Goal: Task Accomplishment & Management: Manage account settings

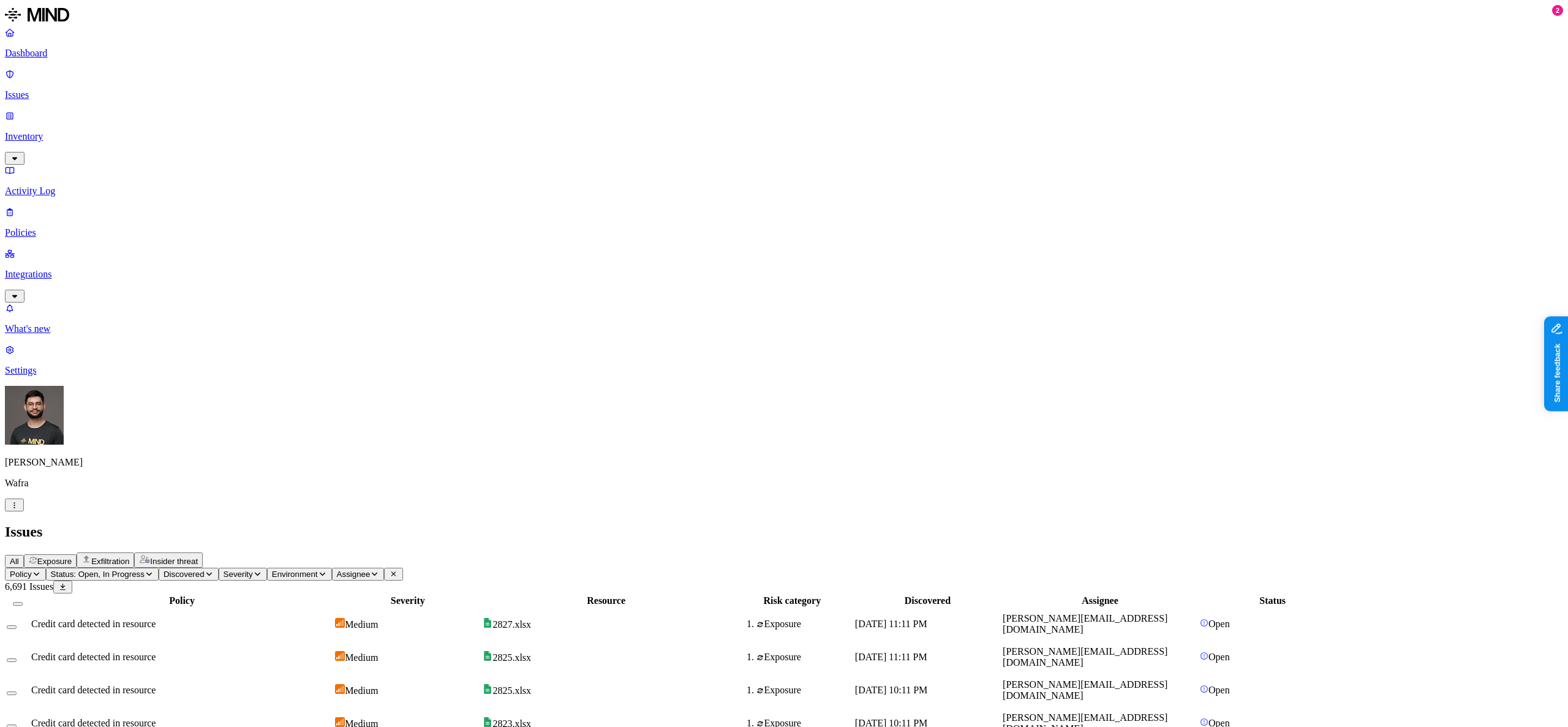
click at [19, 509] on icon "button" at bounding box center [14, 505] width 9 height 7
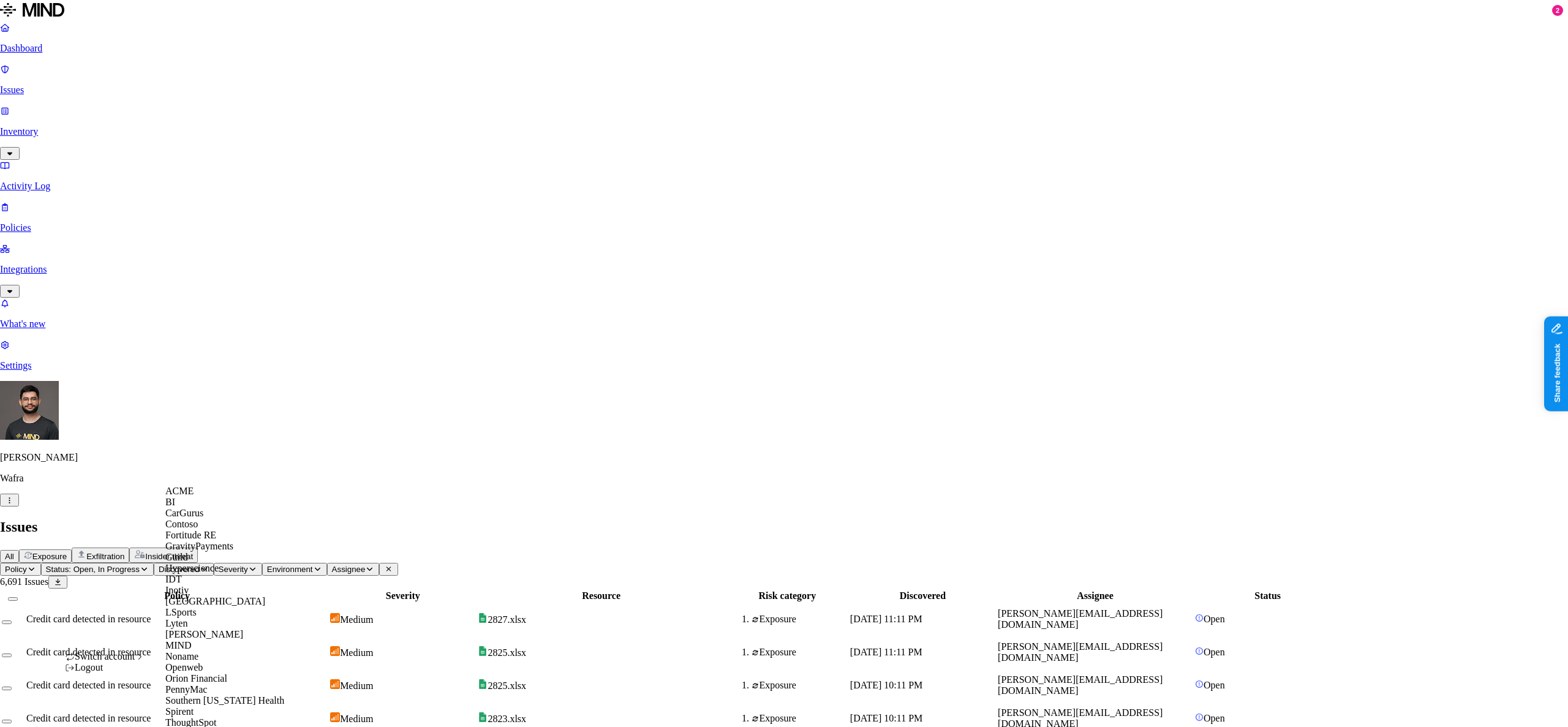
scroll to position [321, 0]
click at [206, 706] on div "Spirent" at bounding box center [224, 711] width 119 height 11
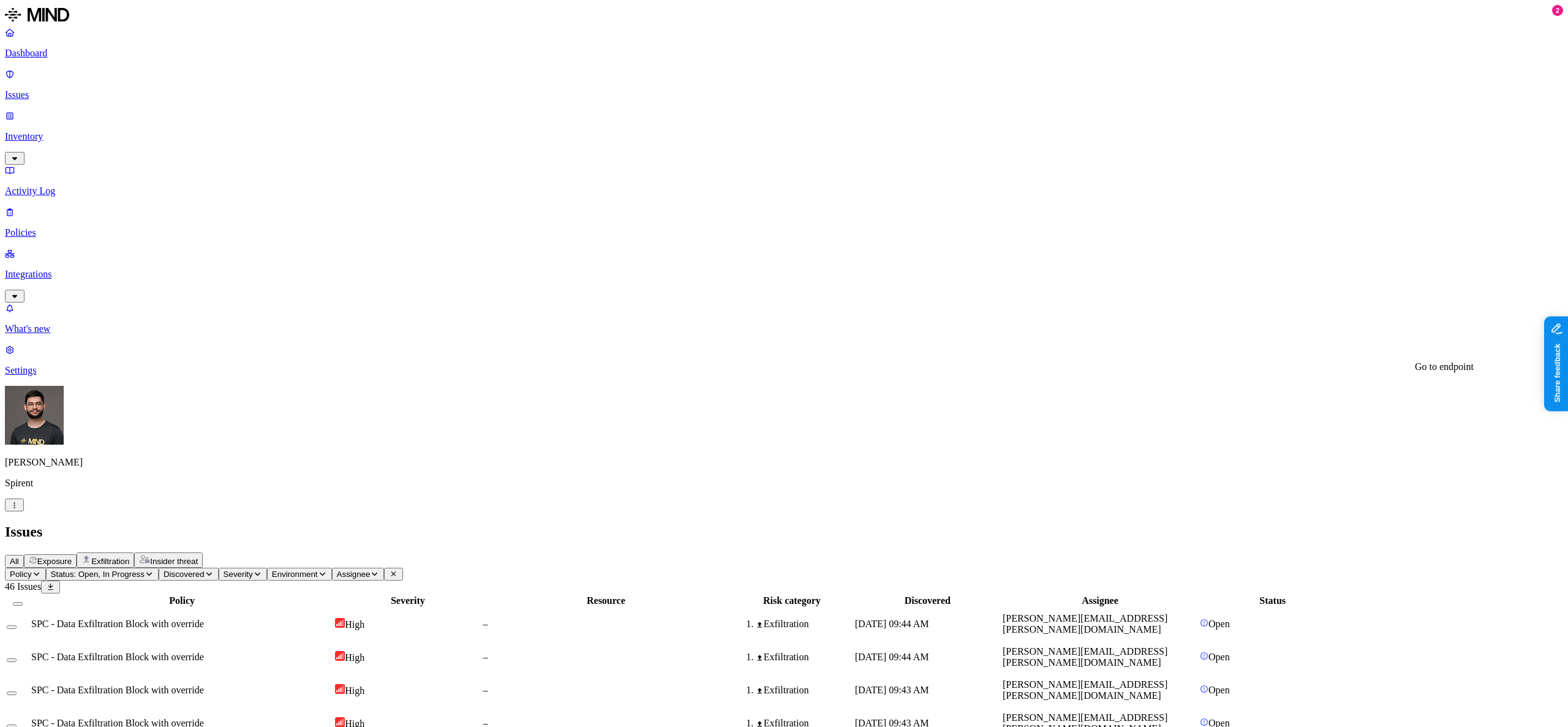
click at [83, 376] on p "Settings" at bounding box center [784, 370] width 1559 height 11
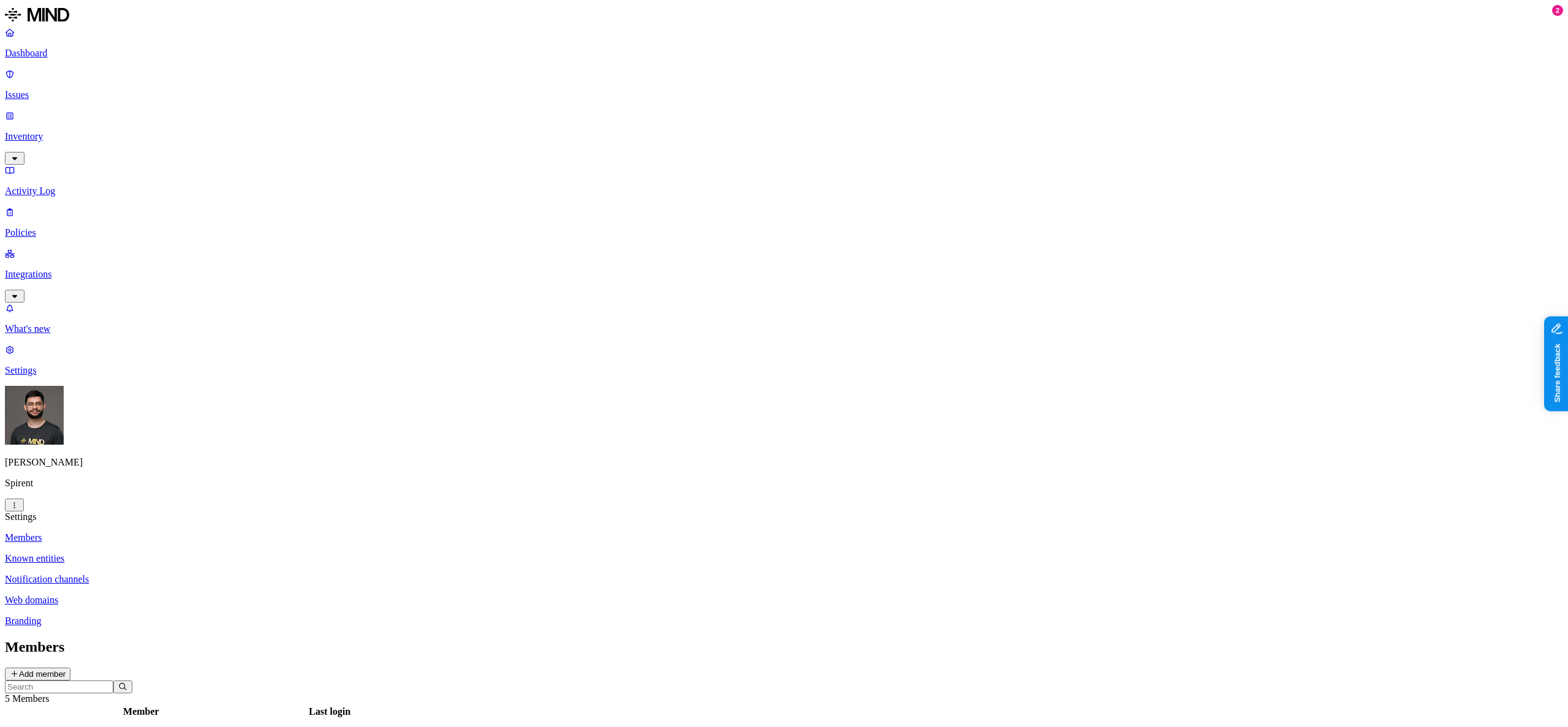
click at [145, 594] on link "Web domains" at bounding box center [784, 600] width 1559 height 11
click at [170, 553] on p "Known entities" at bounding box center [784, 558] width 1559 height 11
click at [60, 269] on p "Integrations" at bounding box center [784, 274] width 1559 height 11
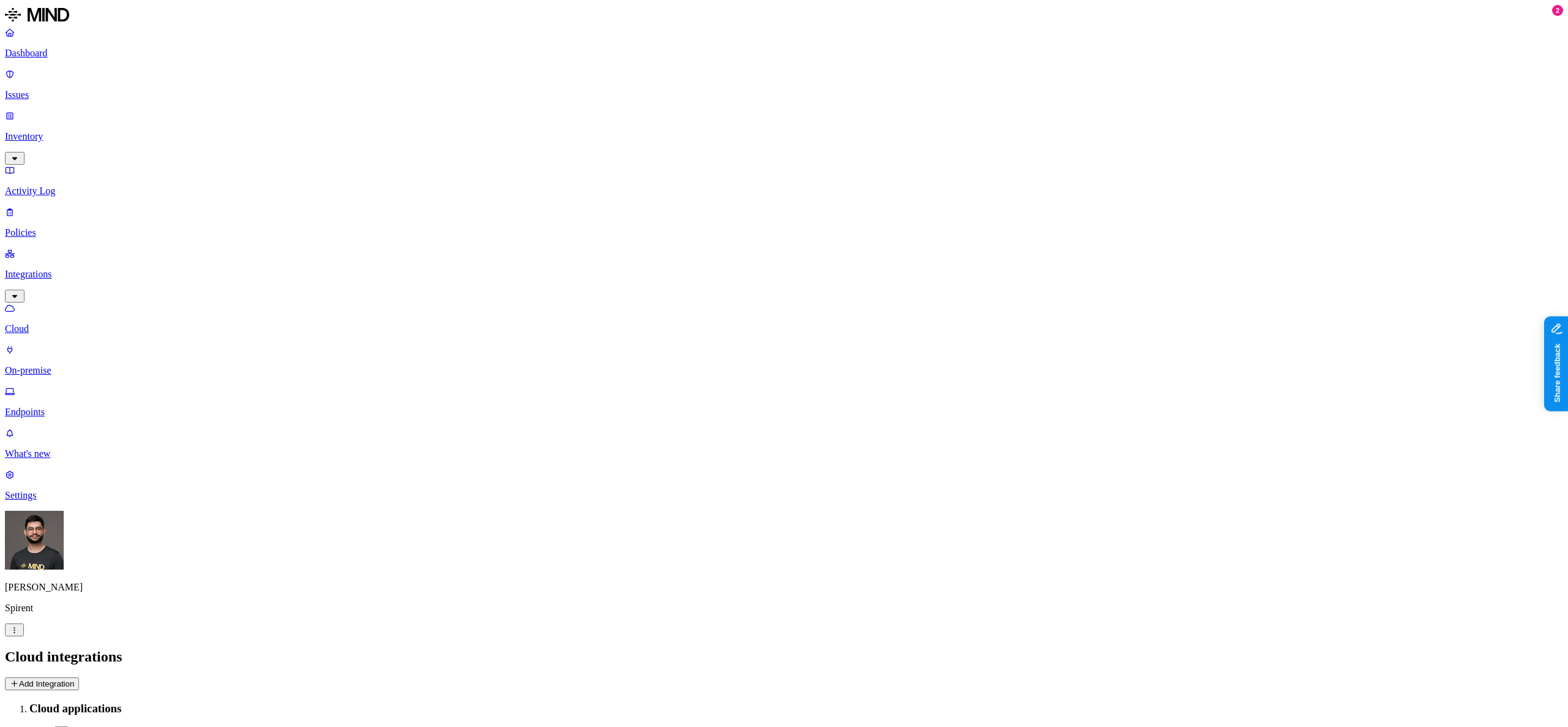
click at [60, 227] on p "Policies" at bounding box center [784, 232] width 1559 height 11
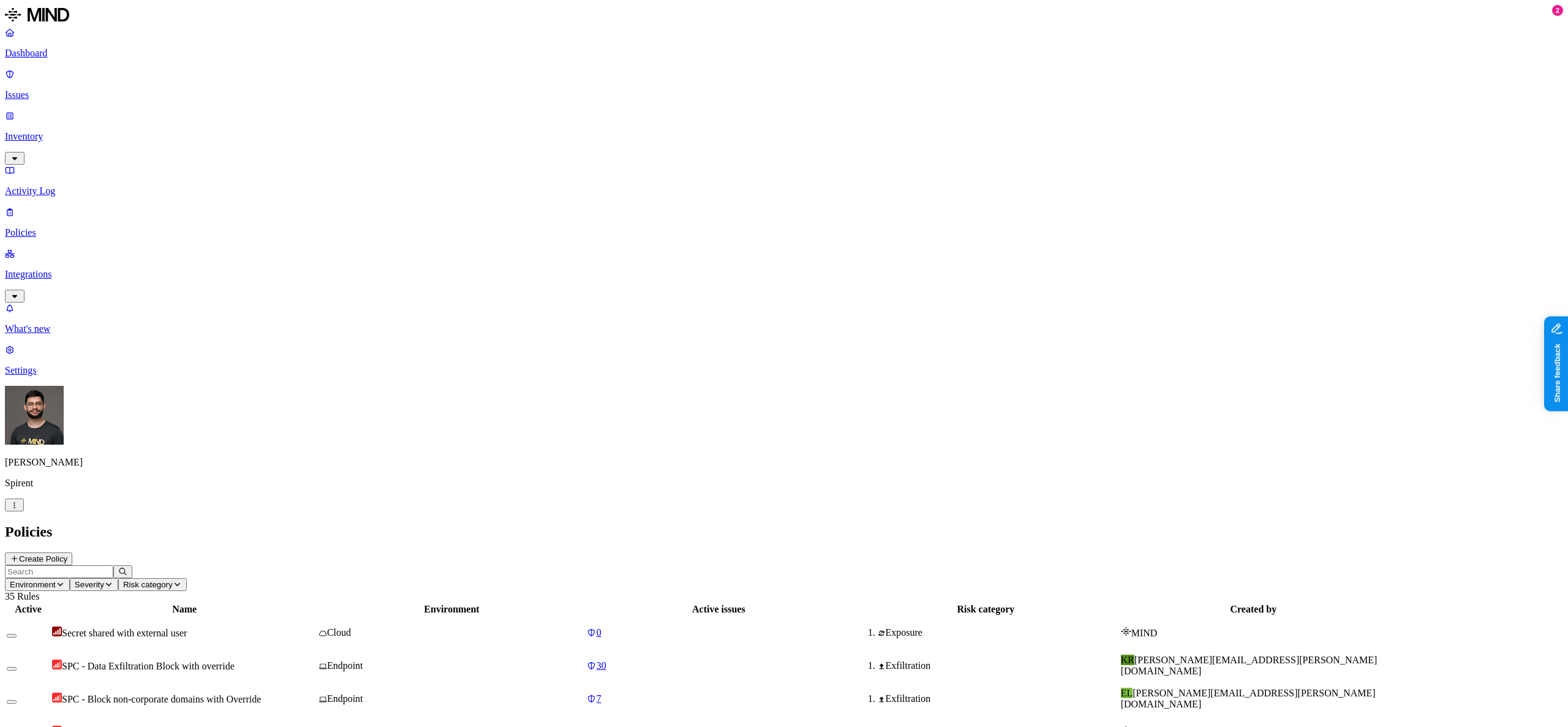
click at [225, 694] on span "SPC - Block non-corporate domains with Override" at bounding box center [161, 699] width 199 height 10
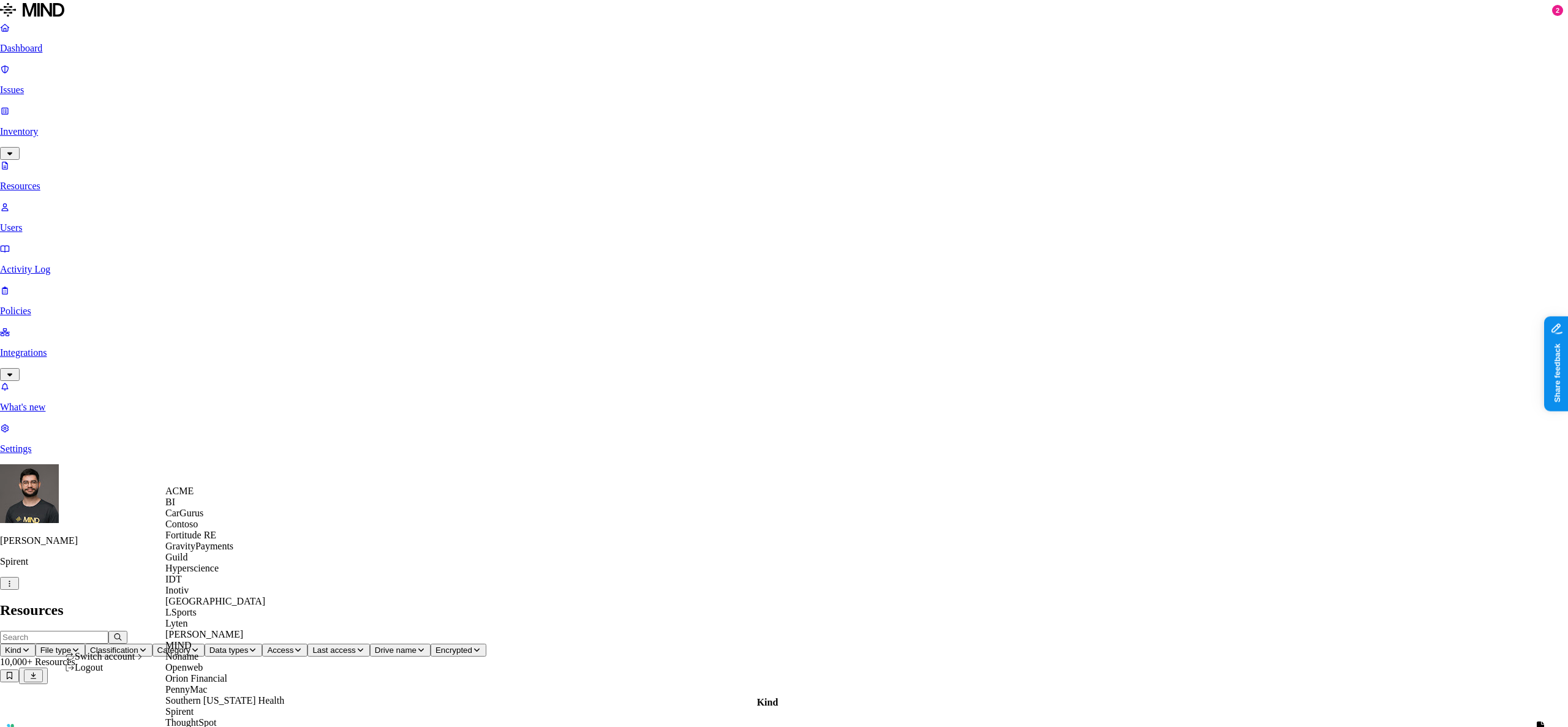
scroll to position [223, 0]
click at [192, 640] on span "MIND" at bounding box center [179, 645] width 26 height 10
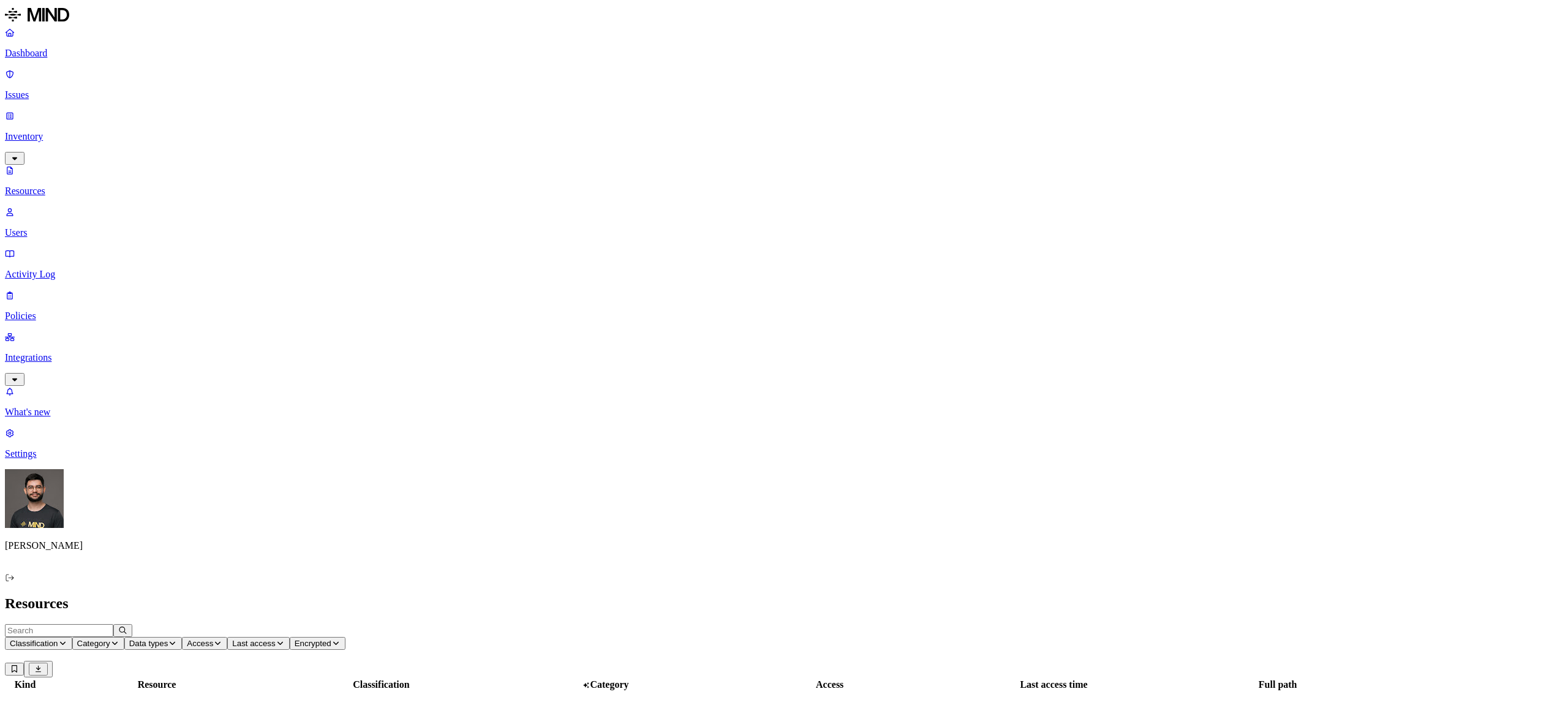
click at [65, 352] on p "Integrations" at bounding box center [784, 358] width 1559 height 11
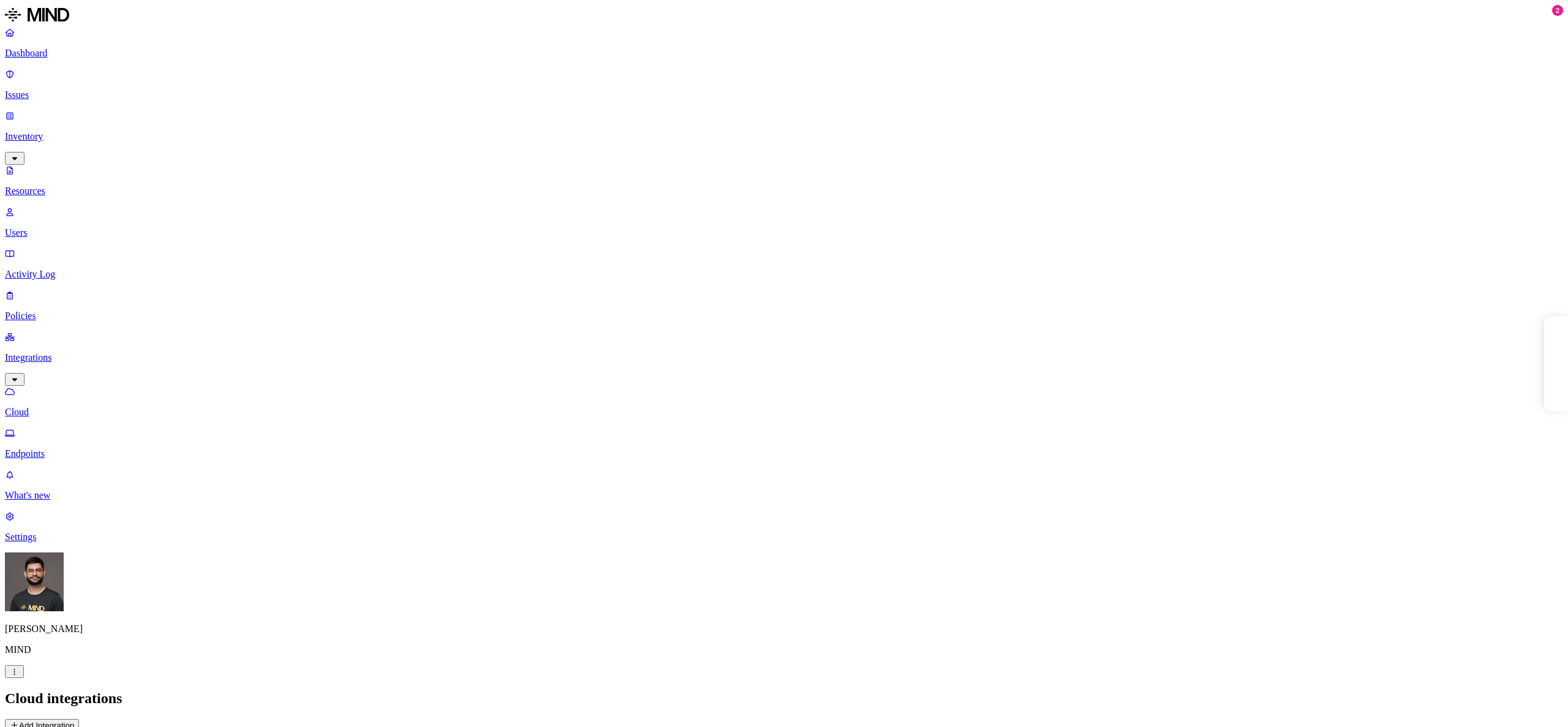
click at [62, 260] on nav "Dashboard Issues Inventory Resources Users Activity Log Policies Integrations C…" at bounding box center [784, 285] width 1559 height 516
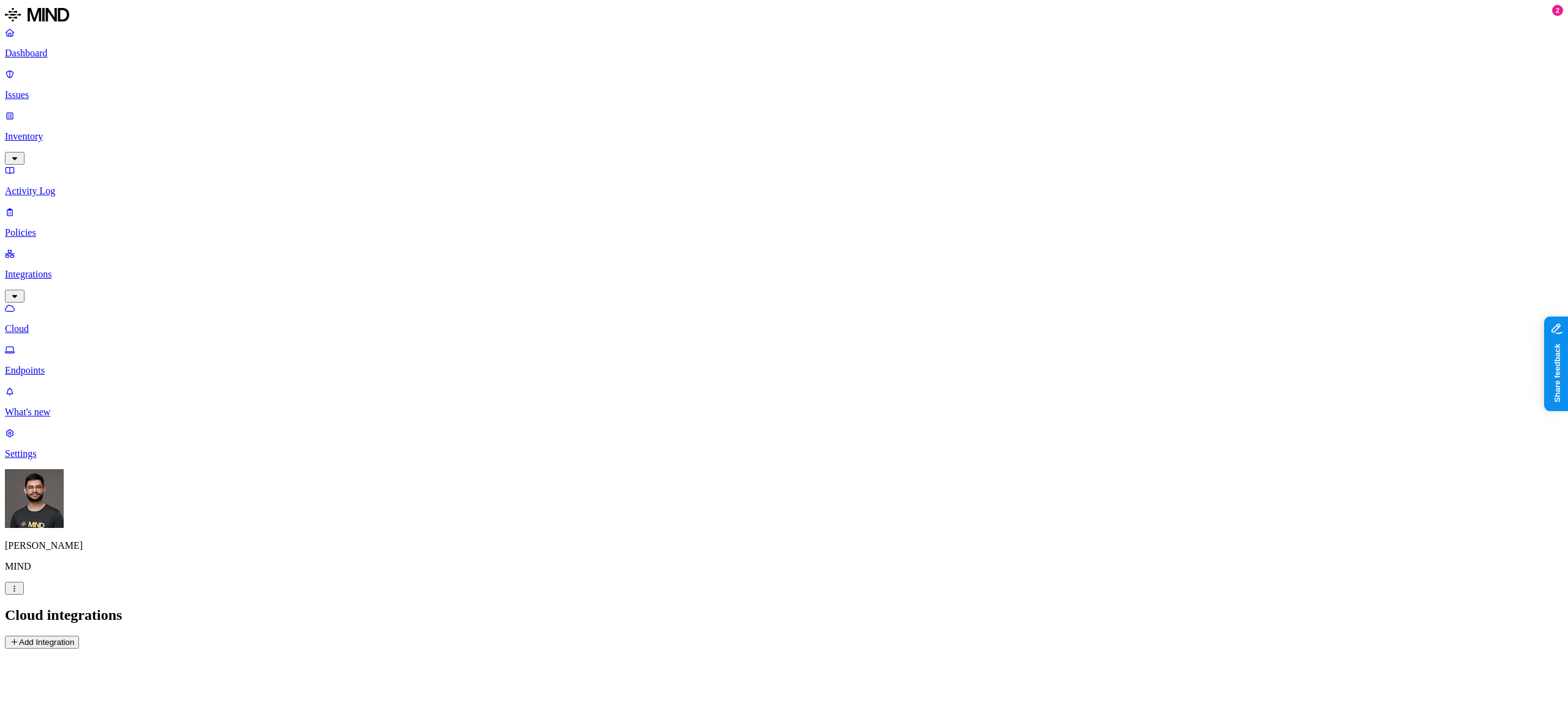
click at [63, 224] on nav "Dashboard Issues Inventory Activity Log Policies Integrations Cloud Endpoints W…" at bounding box center [784, 243] width 1559 height 432
click at [68, 365] on p "Endpoints" at bounding box center [784, 370] width 1559 height 11
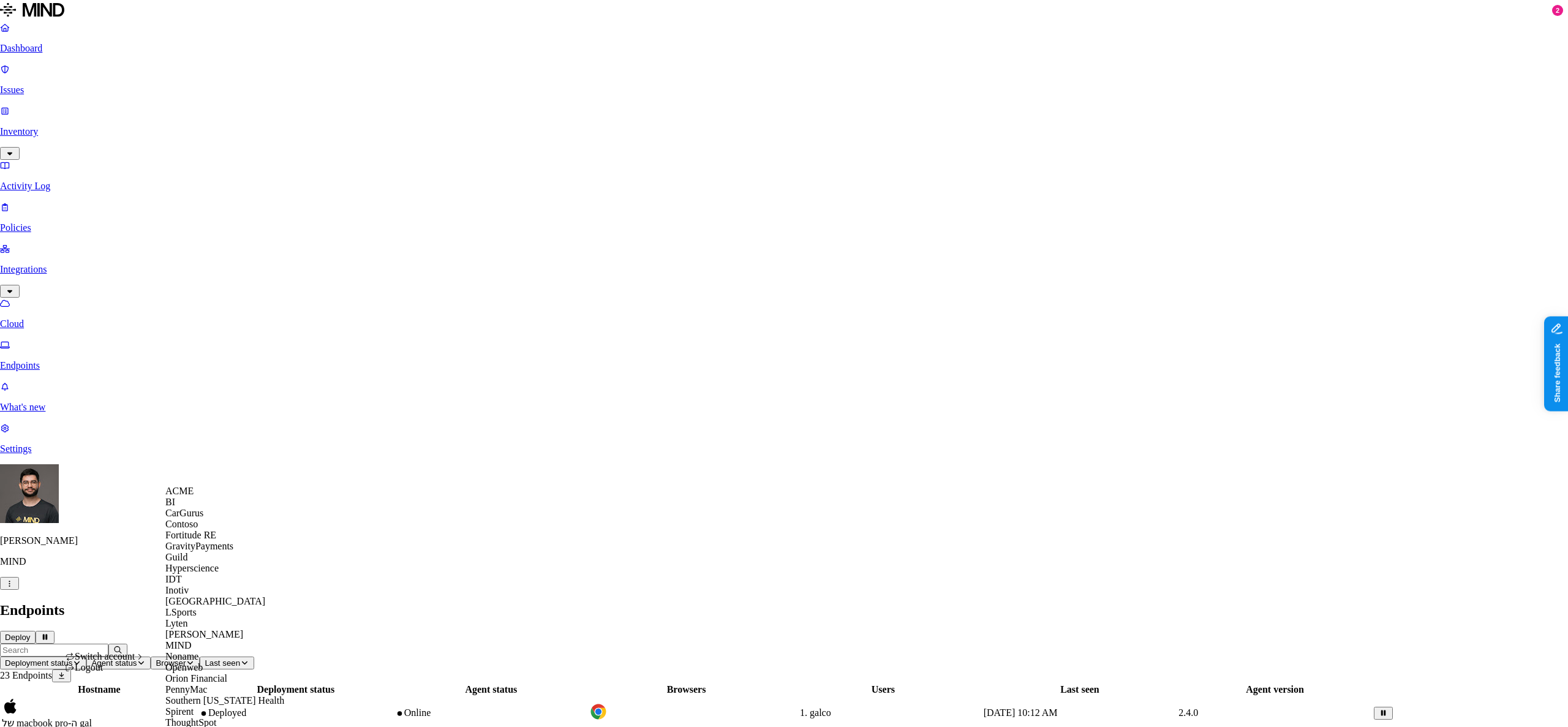
click at [226, 497] on div "ACME" at bounding box center [224, 491] width 119 height 11
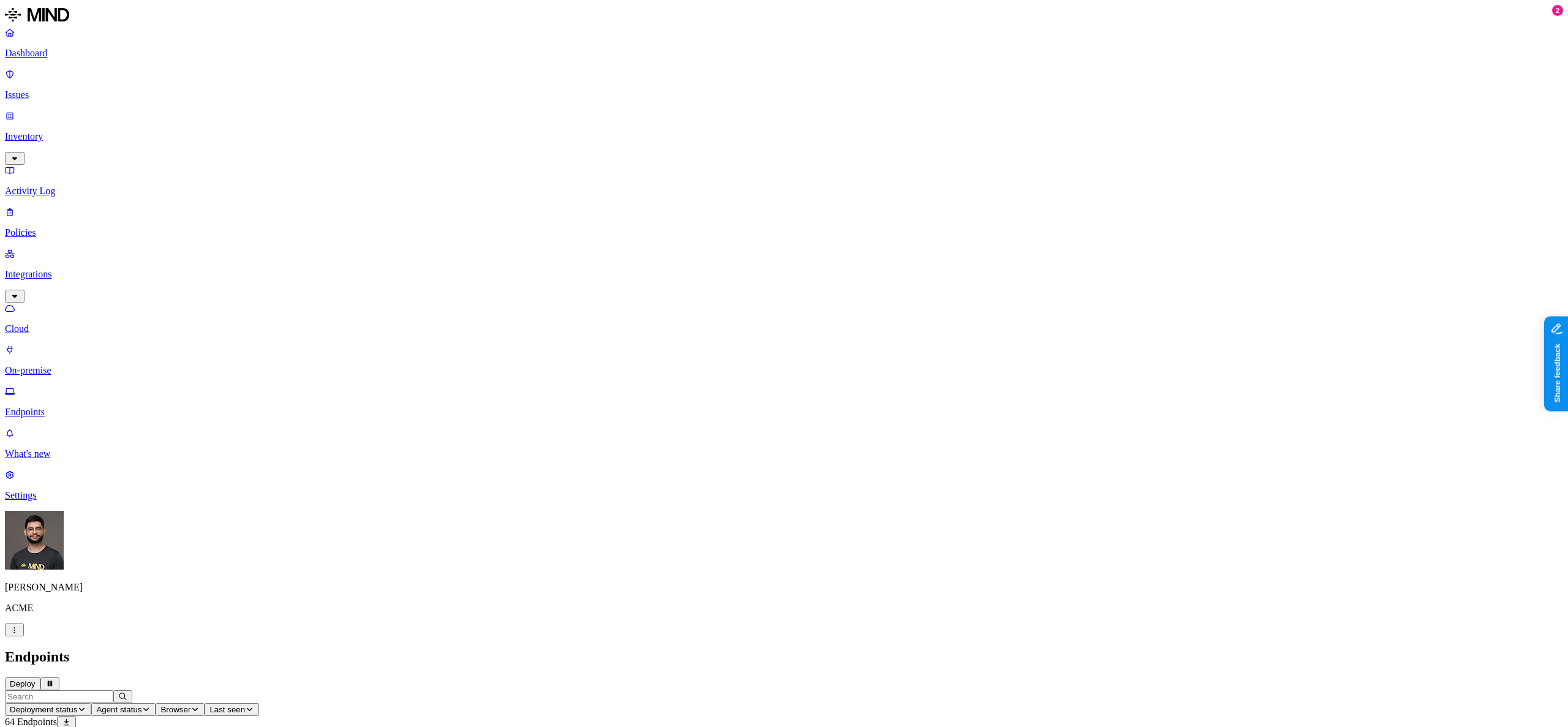
click at [61, 227] on p "Policies" at bounding box center [784, 232] width 1559 height 11
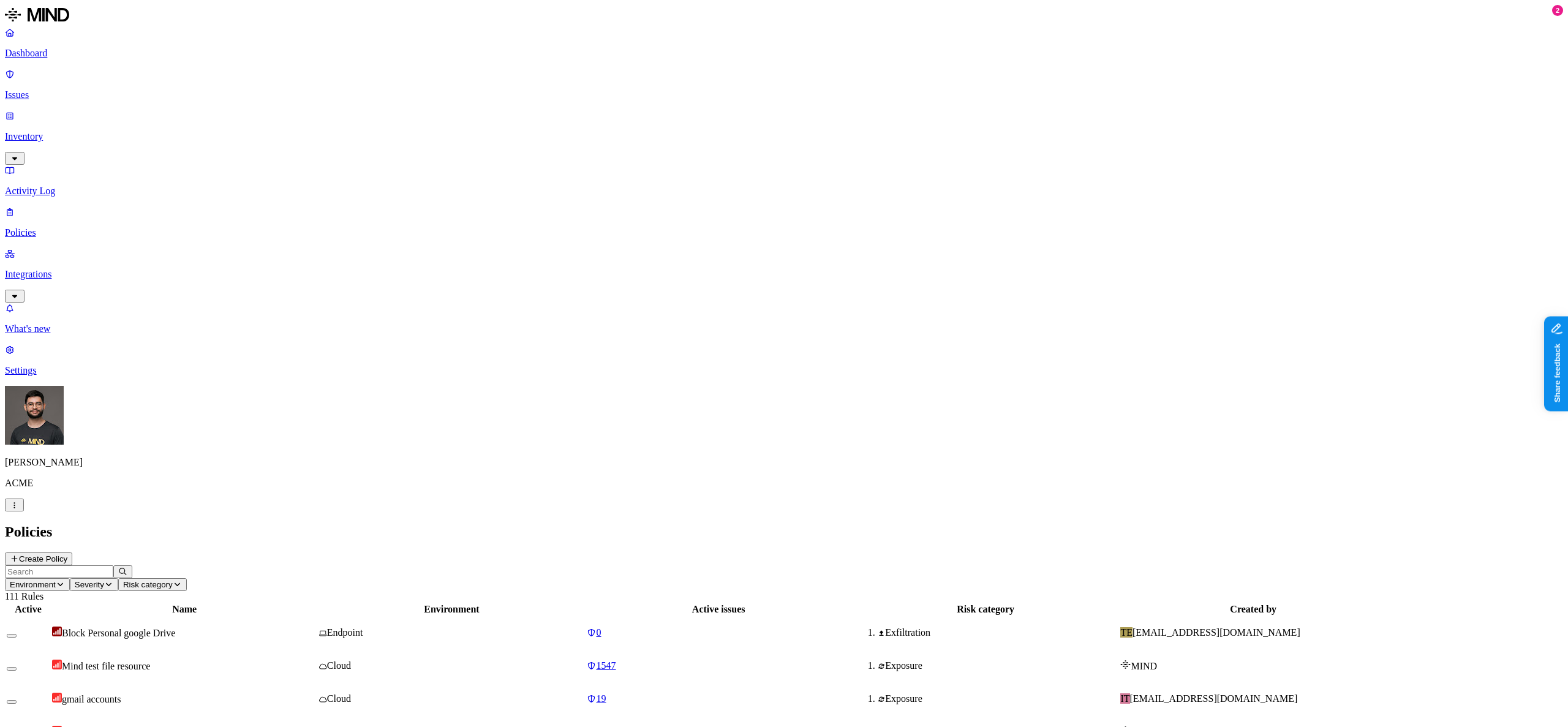
click at [284, 617] on td "Block Personal google Drive" at bounding box center [184, 633] width 266 height 32
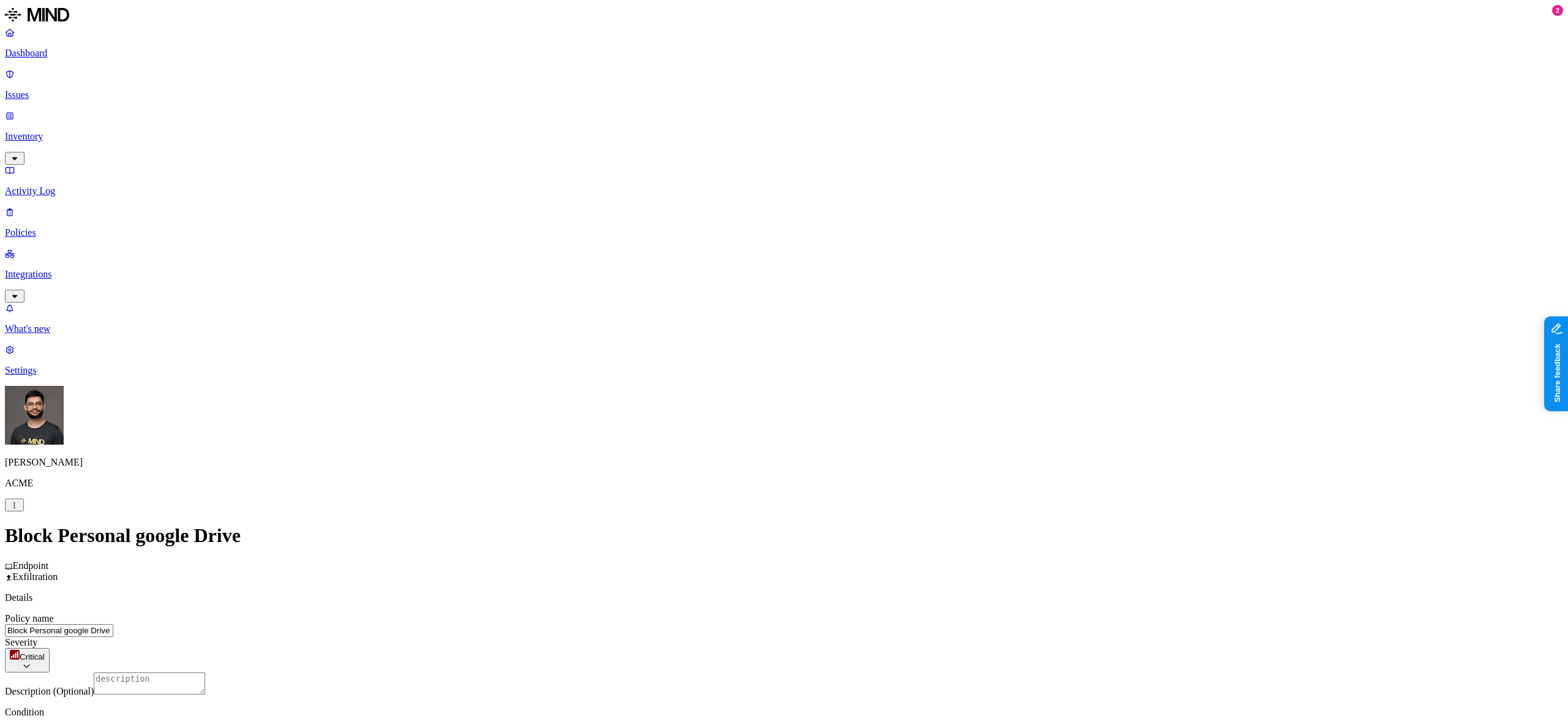
click at [823, 602] on label "AND" at bounding box center [813, 598] width 22 height 10
click at [832, 626] on label "Web Domain" at bounding box center [818, 617] width 32 height 22
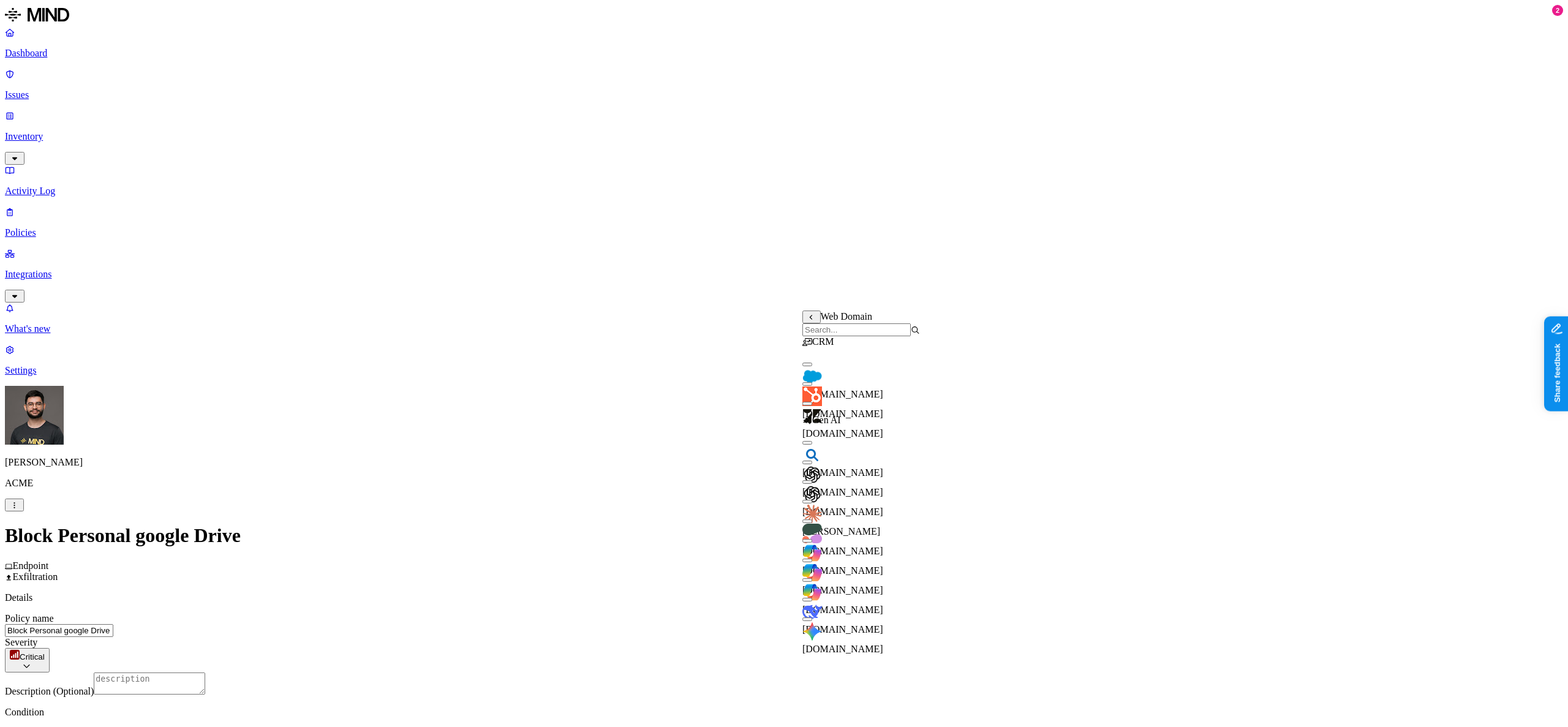
scroll to position [61, 0]
click at [813, 480] on button "button" at bounding box center [807, 482] width 10 height 4
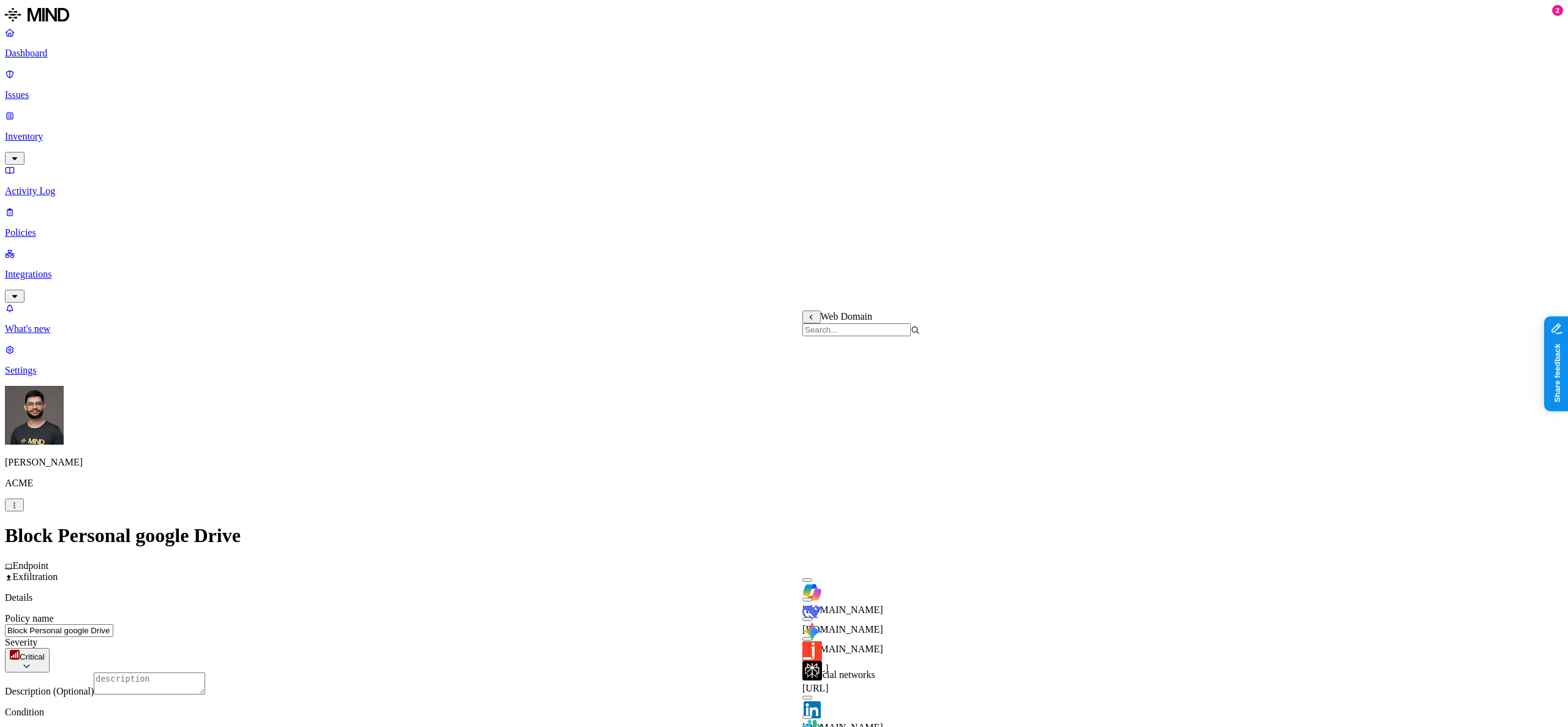
scroll to position [490, 0]
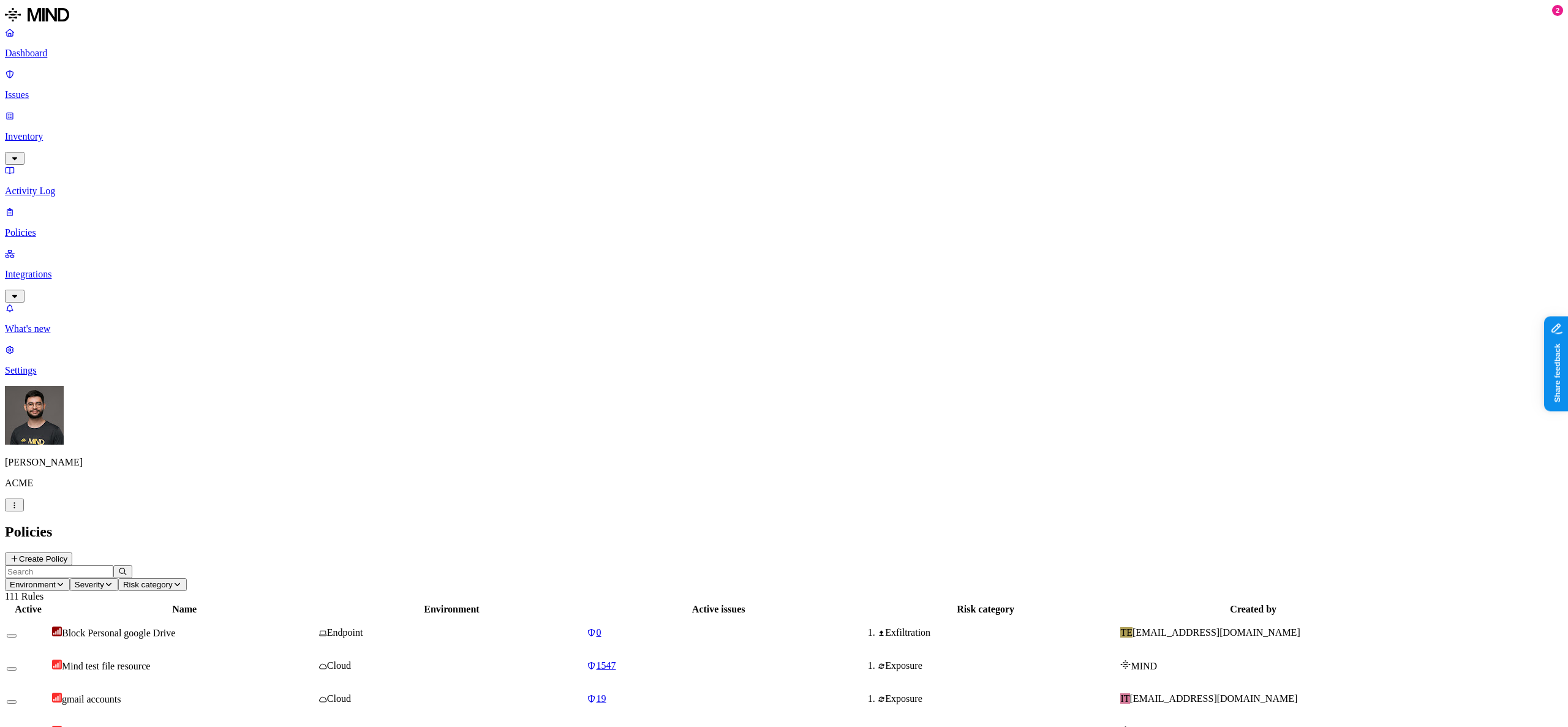
click at [51, 89] on p "Issues" at bounding box center [784, 94] width 1559 height 11
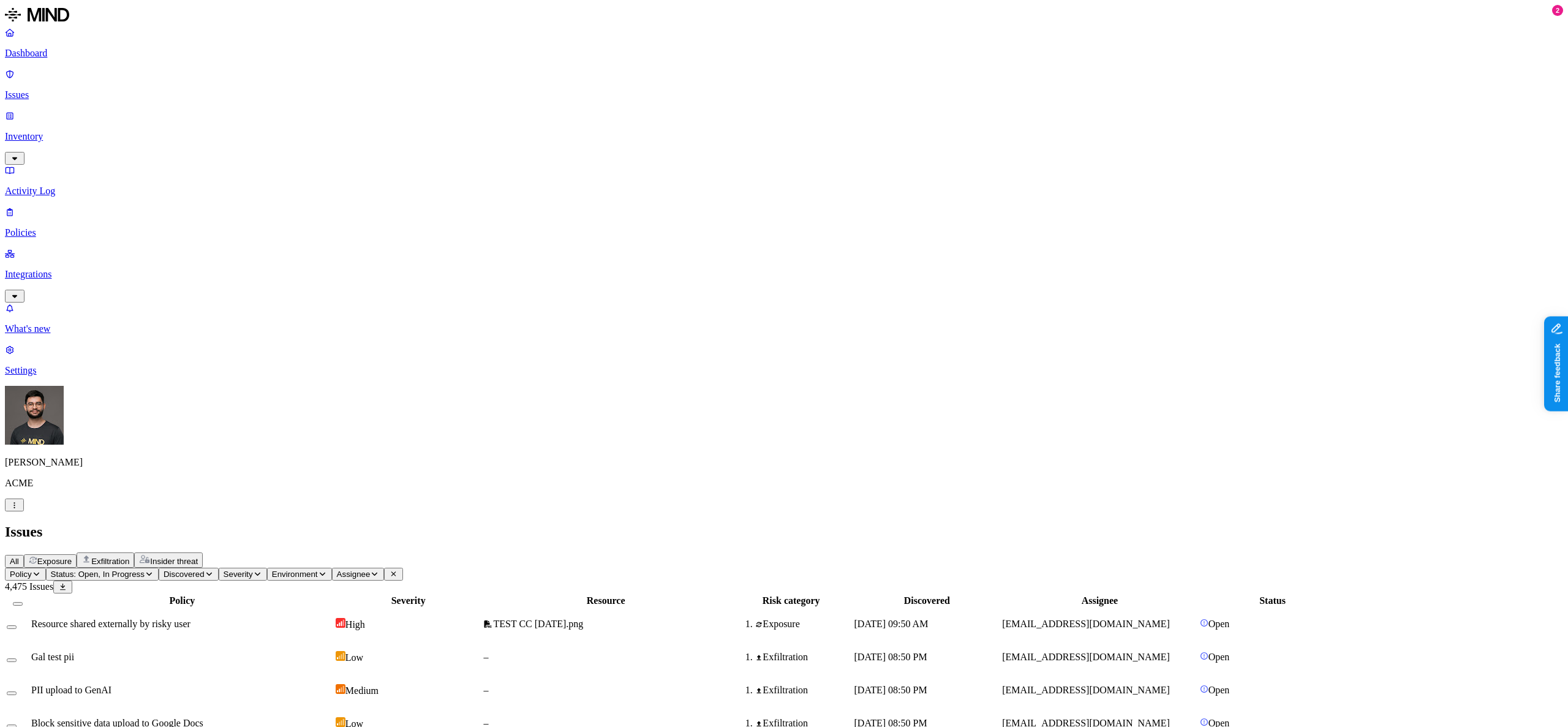
click at [144, 570] on span "Status: Open, In Progress" at bounding box center [97, 574] width 94 height 9
click at [221, 188] on div "Resolved" at bounding box center [221, 199] width 0 height 23
click at [606, 524] on h2 "Issues" at bounding box center [784, 531] width 1559 height 16
click at [86, 227] on p "Policies" at bounding box center [784, 232] width 1559 height 11
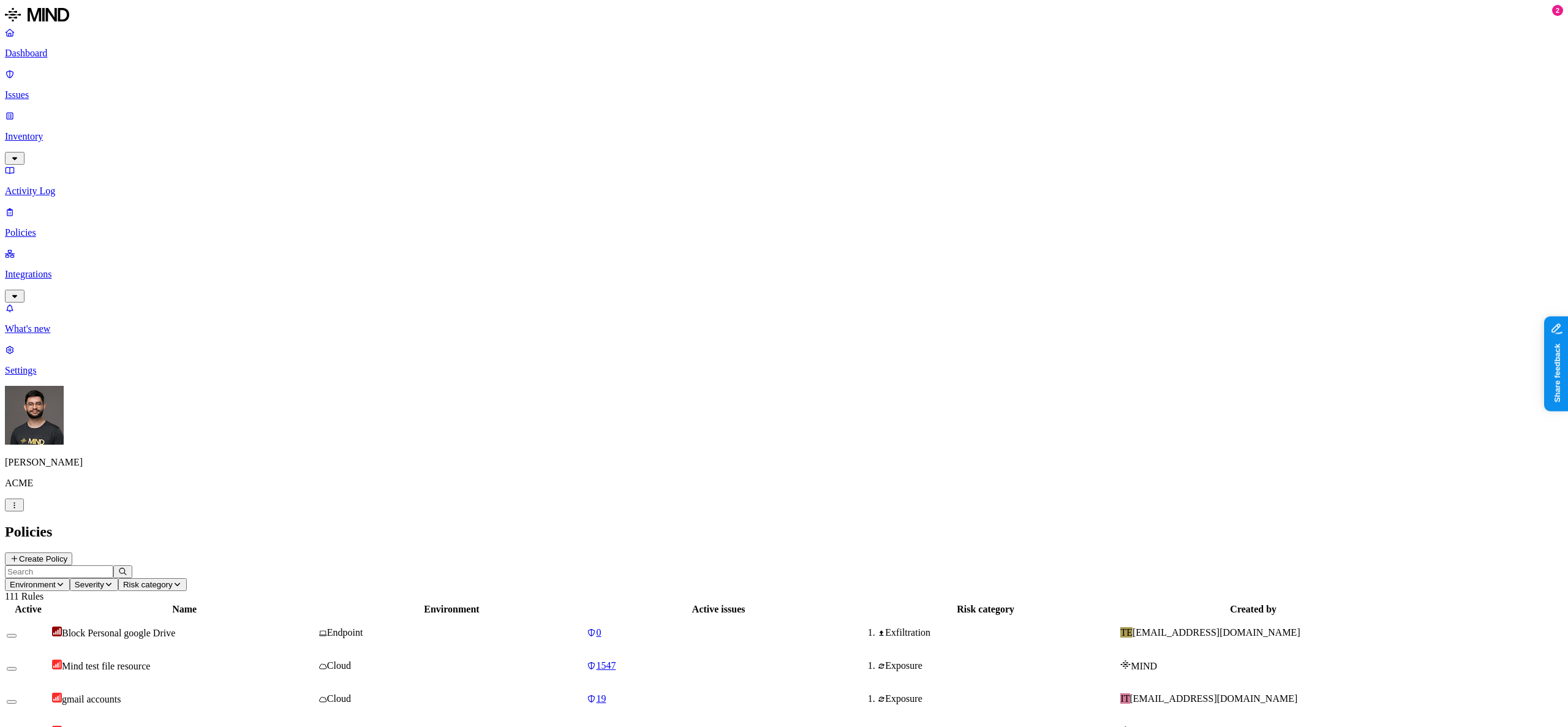
click at [317, 627] on div "Block Personal google Drive" at bounding box center [184, 633] width 265 height 12
click at [74, 84] on link "Issues" at bounding box center [784, 85] width 1559 height 32
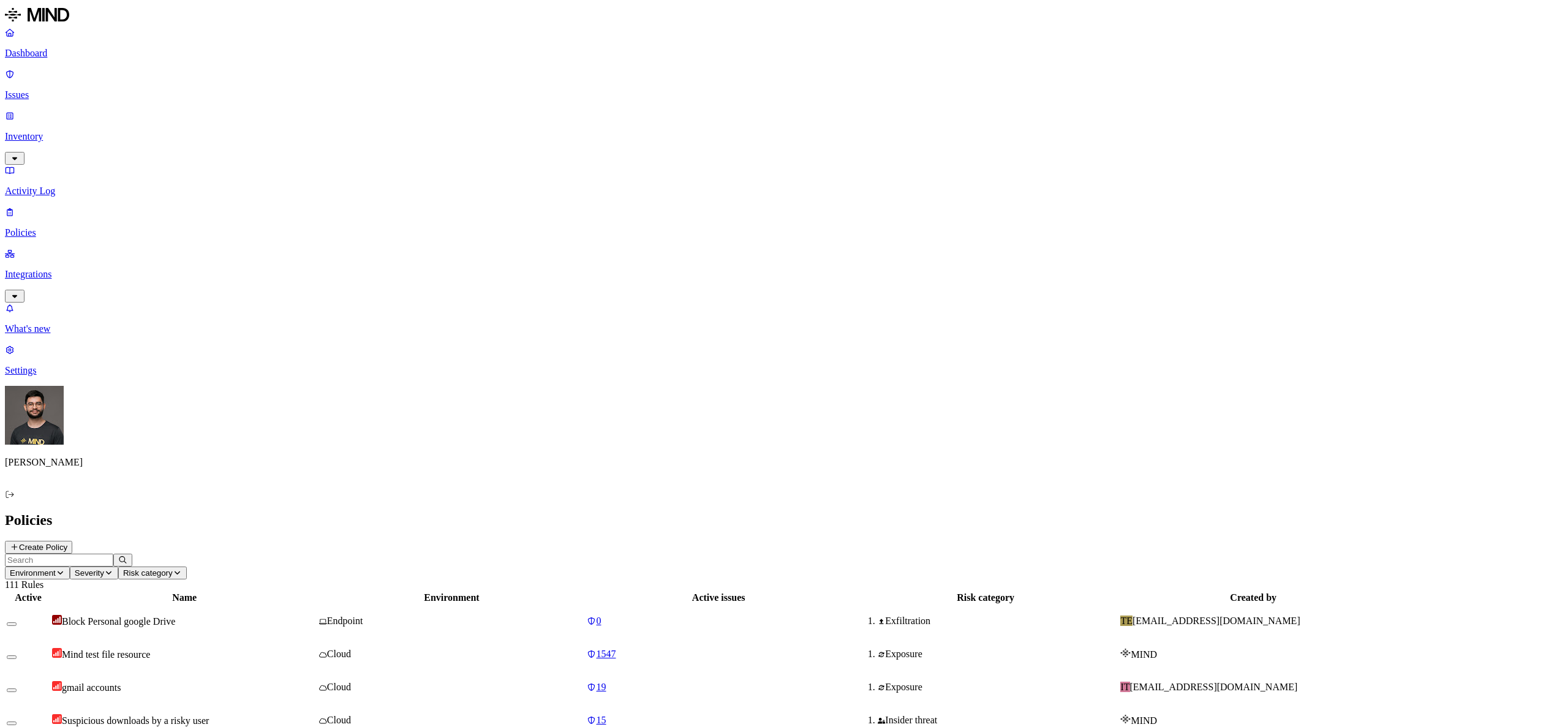
click at [33, 89] on p "Issues" at bounding box center [784, 94] width 1559 height 11
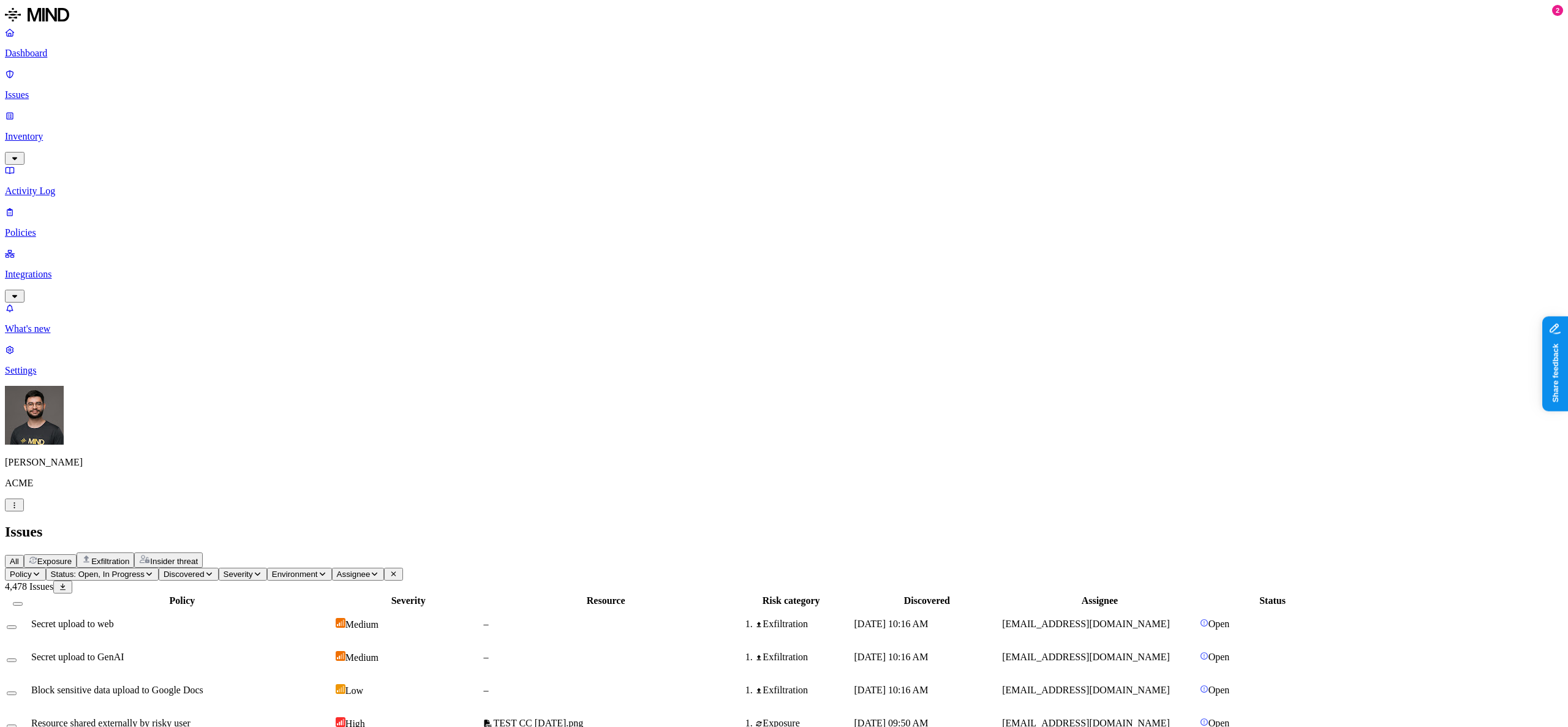
click at [144, 570] on span "Status: Open, In Progress" at bounding box center [97, 574] width 94 height 9
click at [258, 199] on span "Resolved" at bounding box center [240, 205] width 37 height 10
click at [507, 552] on div "All Exposure Exfiltration Insider threat" at bounding box center [784, 560] width 1559 height 15
click at [334, 608] on td "Secret upload to web" at bounding box center [182, 624] width 303 height 32
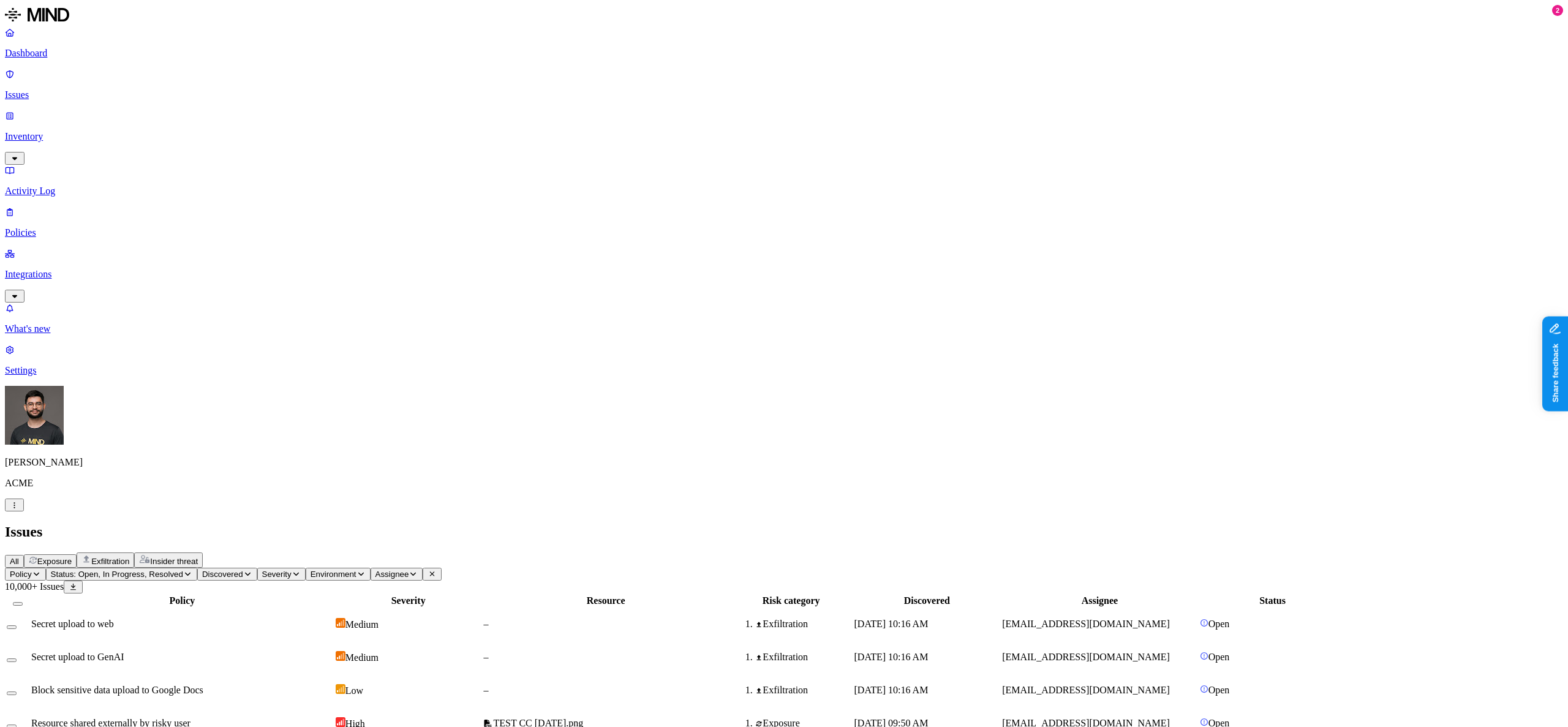
click at [334, 608] on td "Secret upload to web" at bounding box center [182, 624] width 303 height 32
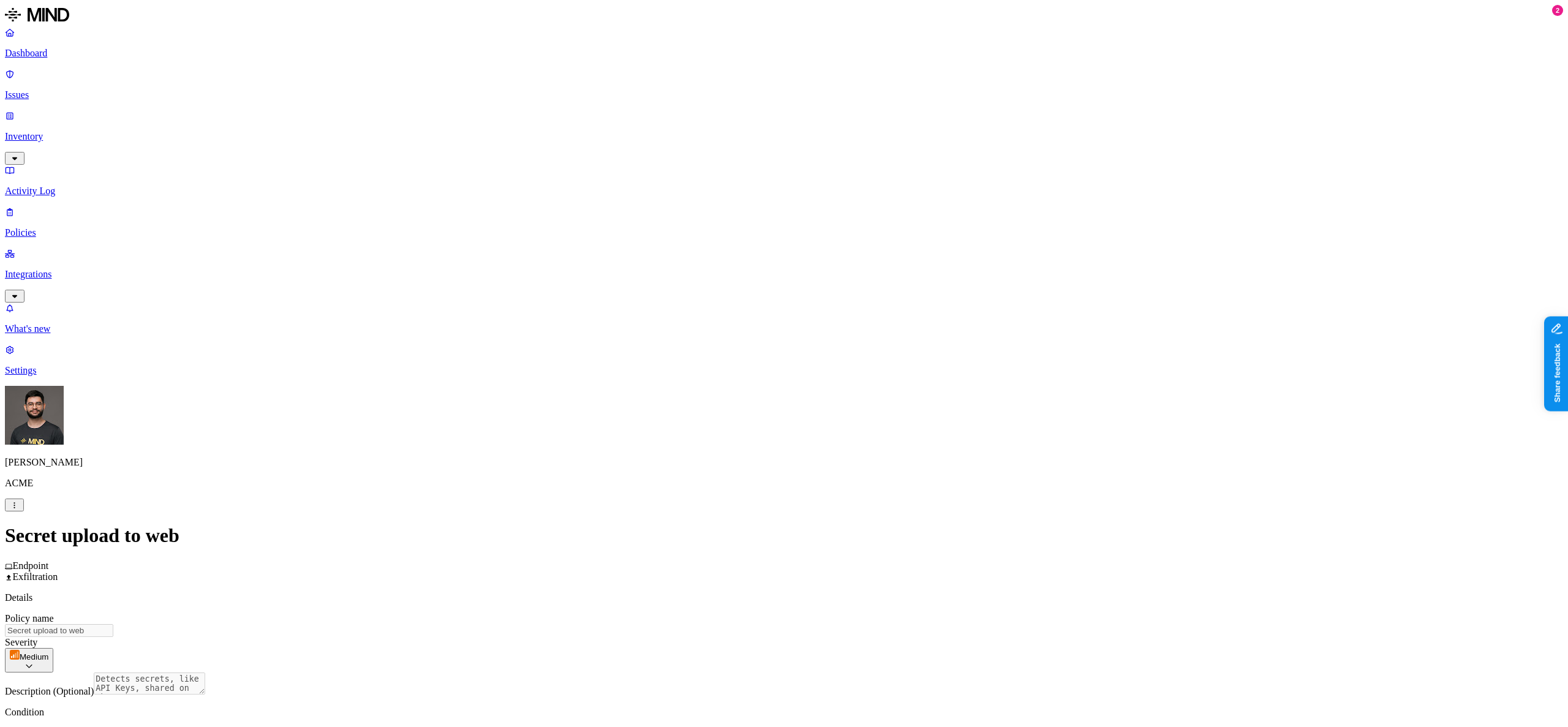
scroll to position [410, 0]
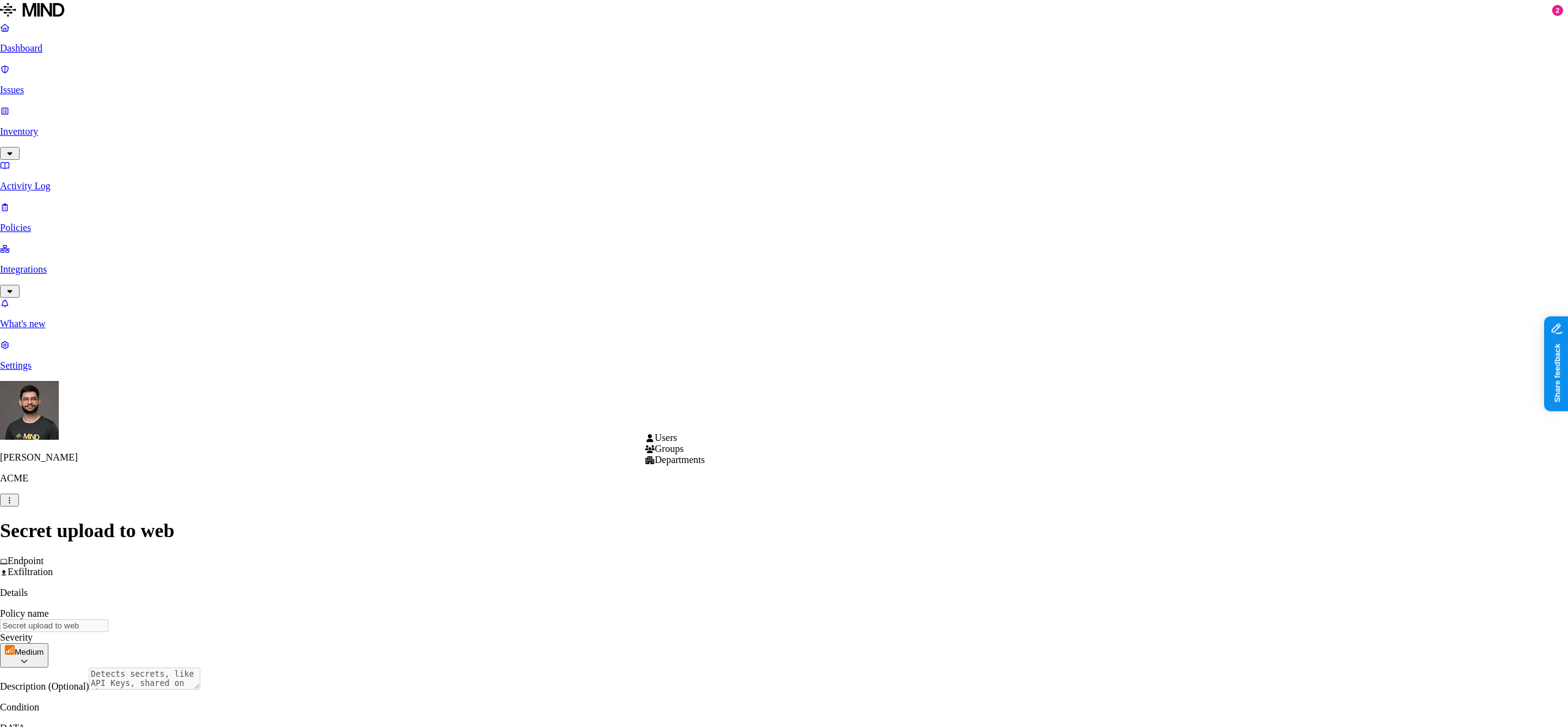
click at [698, 421] on html "Dashboard Issues Inventory Activity Log Policies Integrations What's new 2 Sett…" at bounding box center [784, 678] width 1568 height 1357
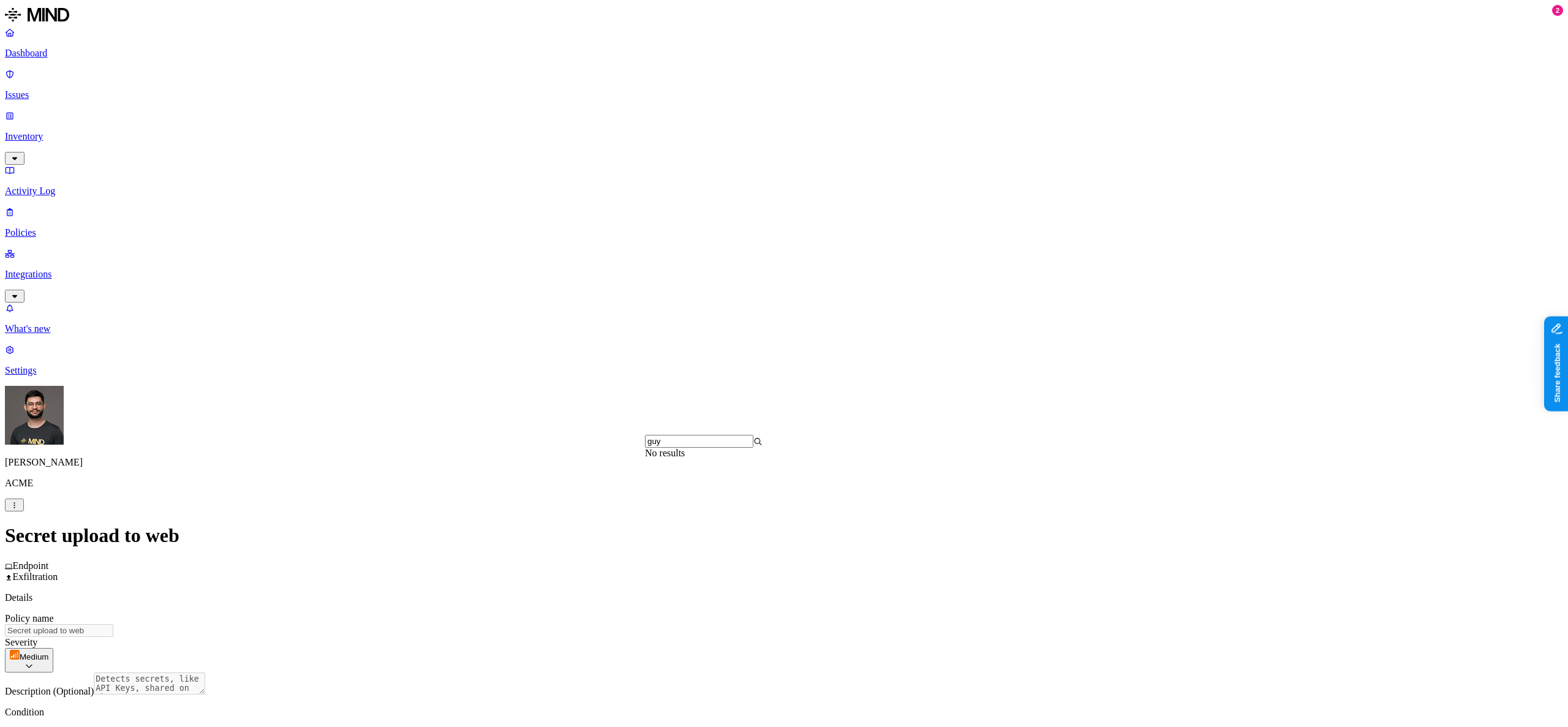
type input "guyg"
click at [52, 227] on p "Policies" at bounding box center [784, 232] width 1559 height 11
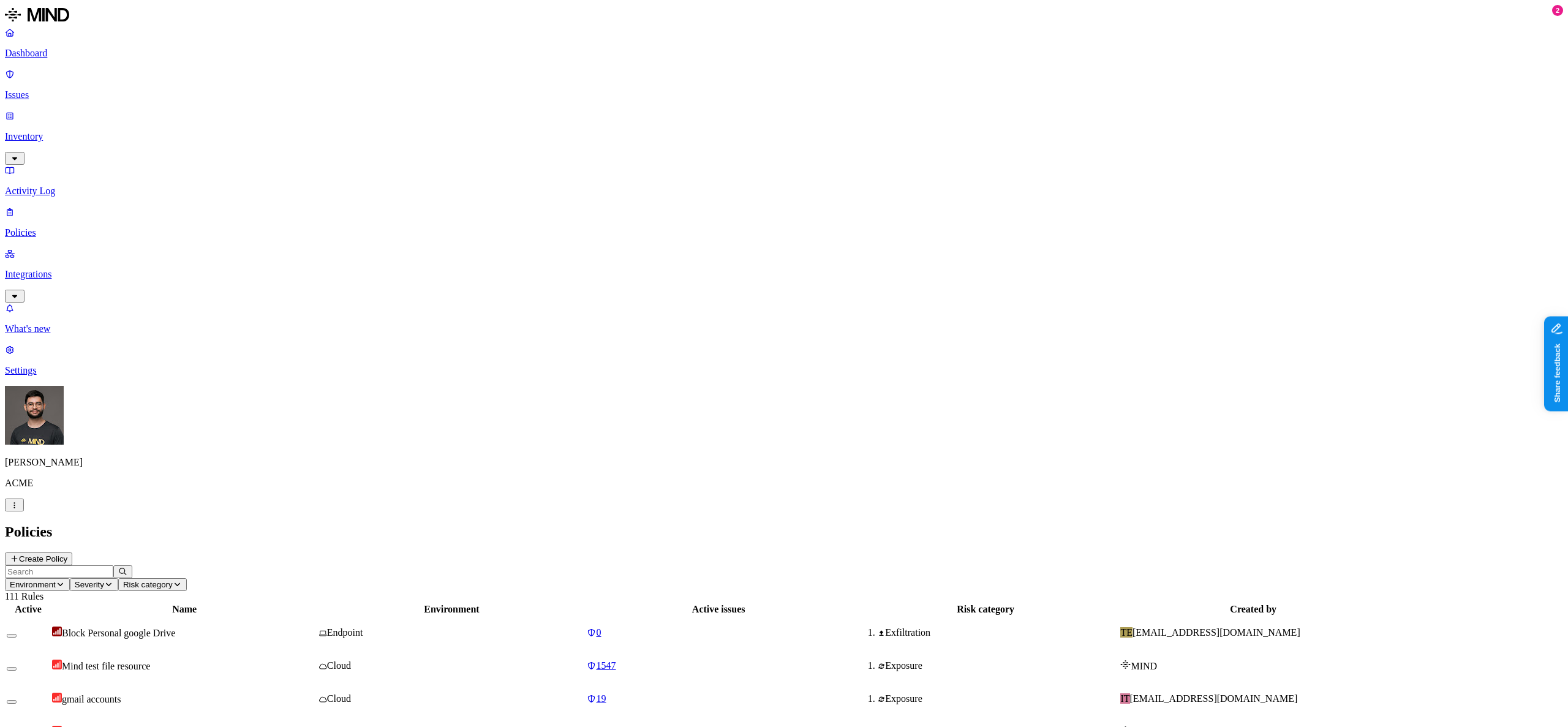
click at [114, 566] on input "text" at bounding box center [58, 572] width 108 height 13
type input "secre"
click at [16, 667] on button "button" at bounding box center [11, 669] width 10 height 4
click at [96, 89] on p "Issues" at bounding box center [784, 94] width 1559 height 11
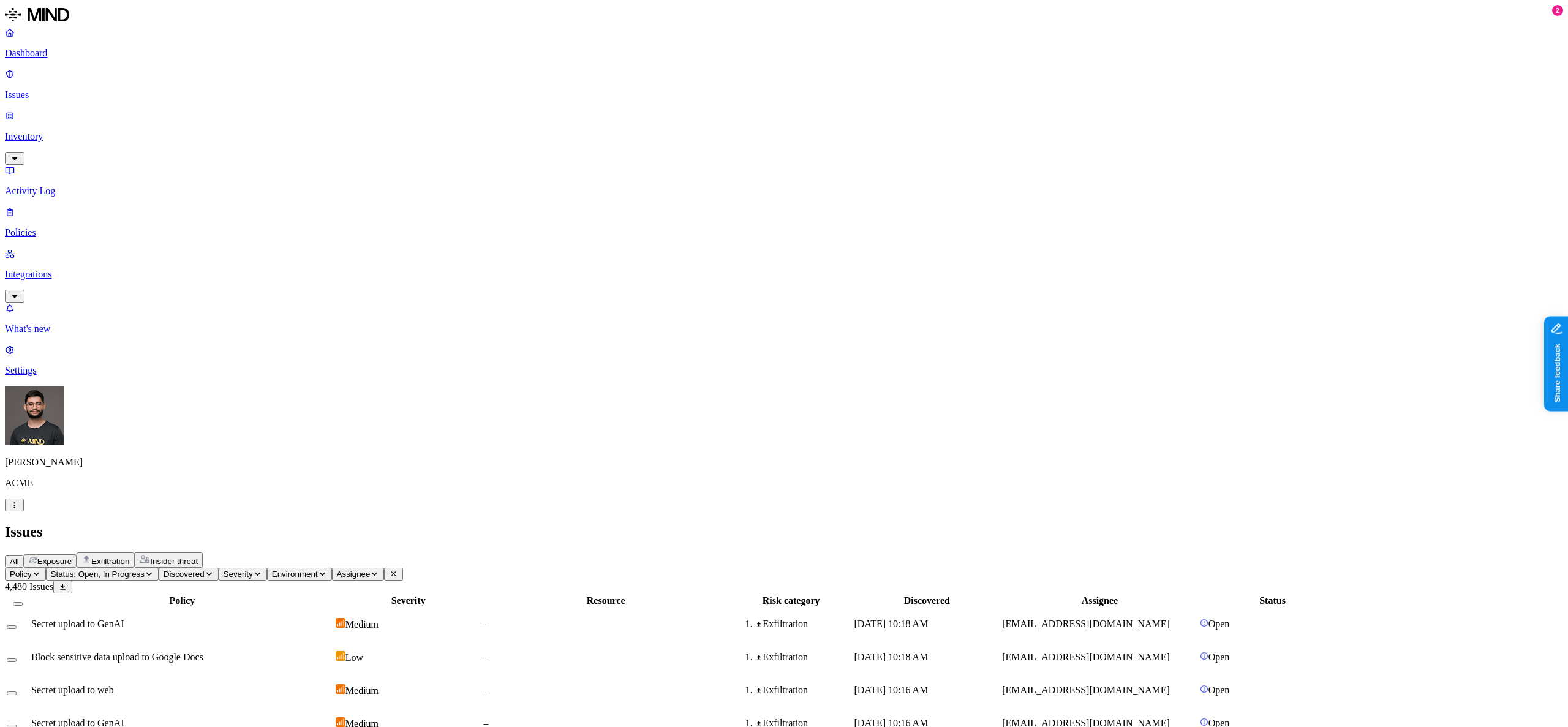
click at [124, 619] on span "Secret upload to GenAI" at bounding box center [78, 624] width 93 height 10
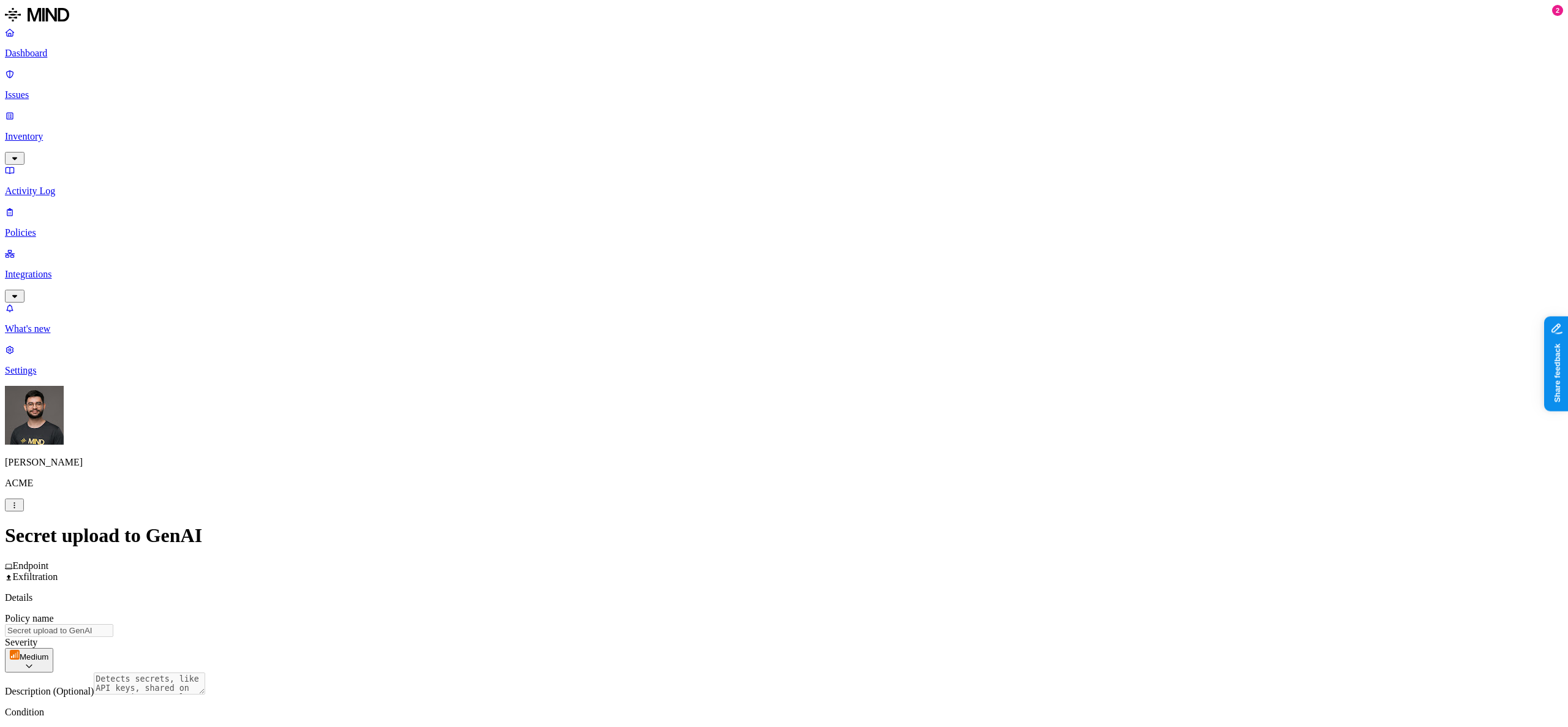
click at [60, 227] on p "Policies" at bounding box center [784, 232] width 1559 height 11
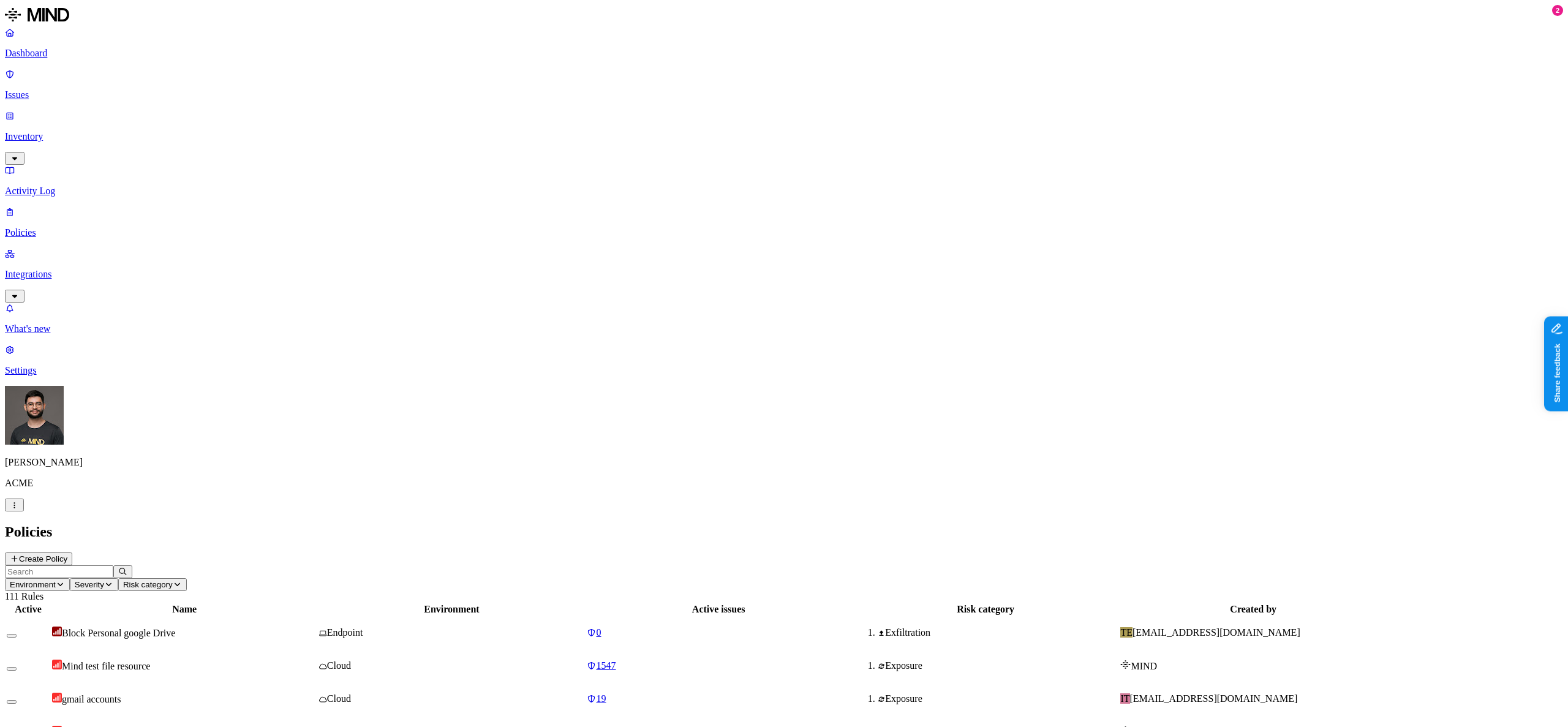
click at [114, 566] on input "text" at bounding box center [58, 572] width 108 height 13
type input "secre"
click at [16, 634] on button "button" at bounding box center [11, 636] width 10 height 4
click at [28, 89] on p "Issues" at bounding box center [784, 94] width 1559 height 11
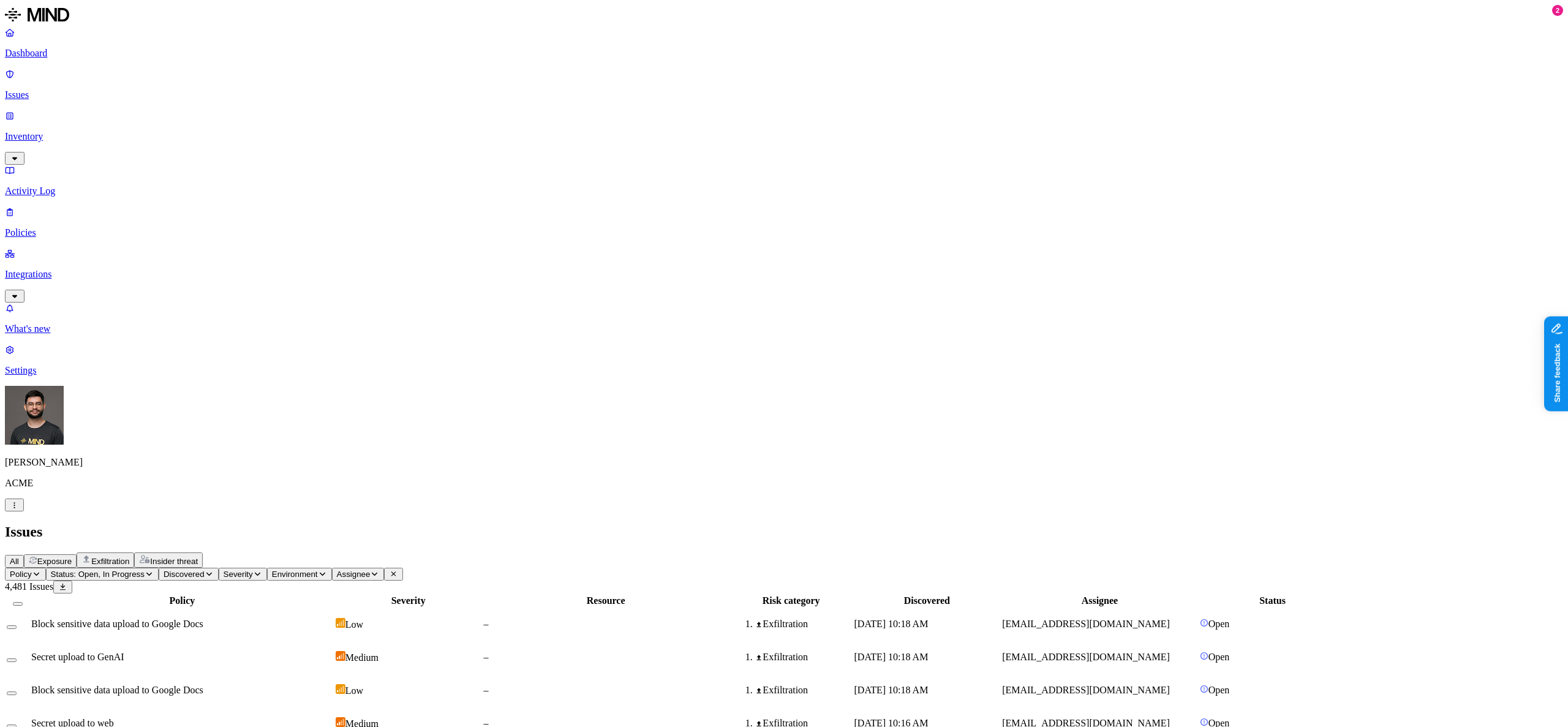
click at [203, 619] on span "Block sensitive data upload to Google Docs" at bounding box center [117, 624] width 172 height 10
click at [97, 110] on link "Inventory" at bounding box center [784, 136] width 1559 height 52
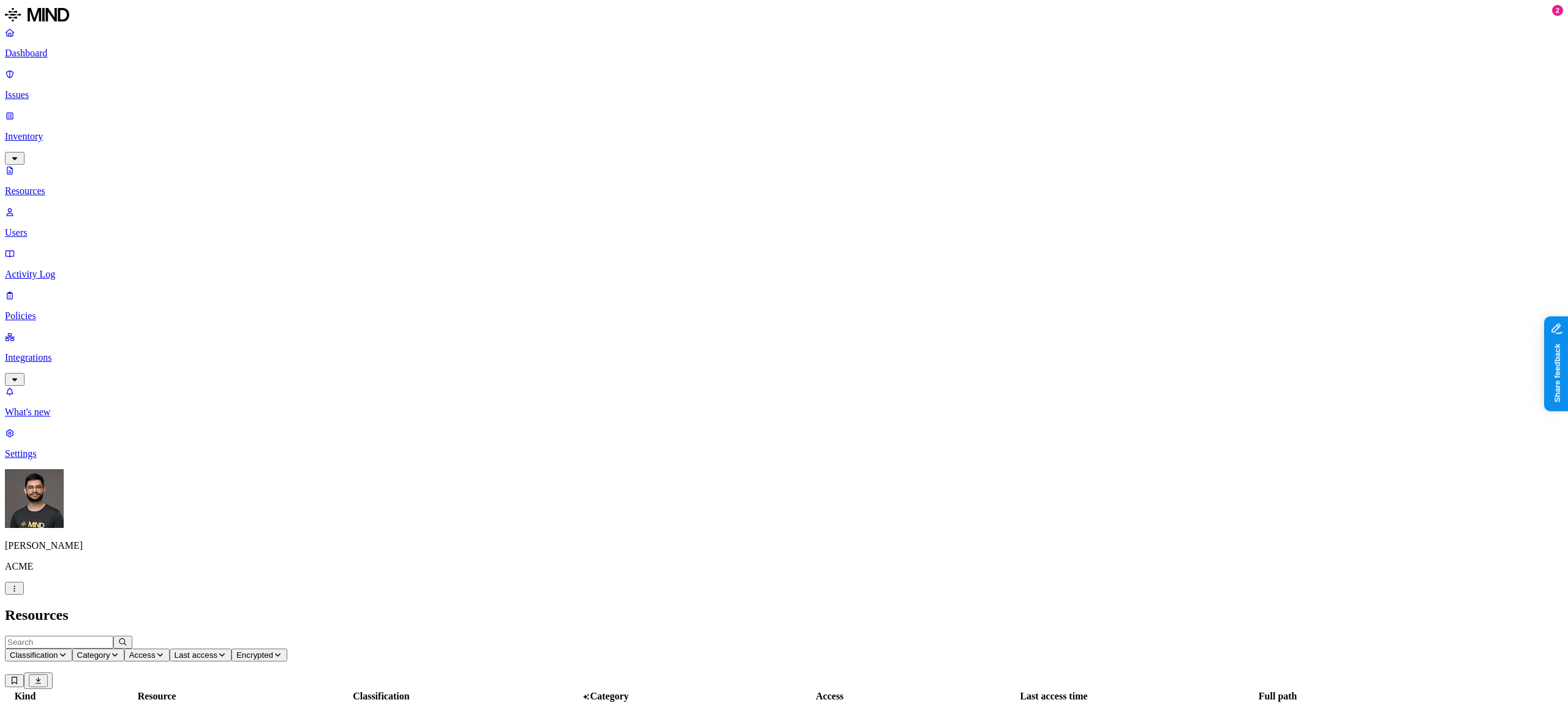
click at [95, 89] on p "Issues" at bounding box center [784, 94] width 1559 height 11
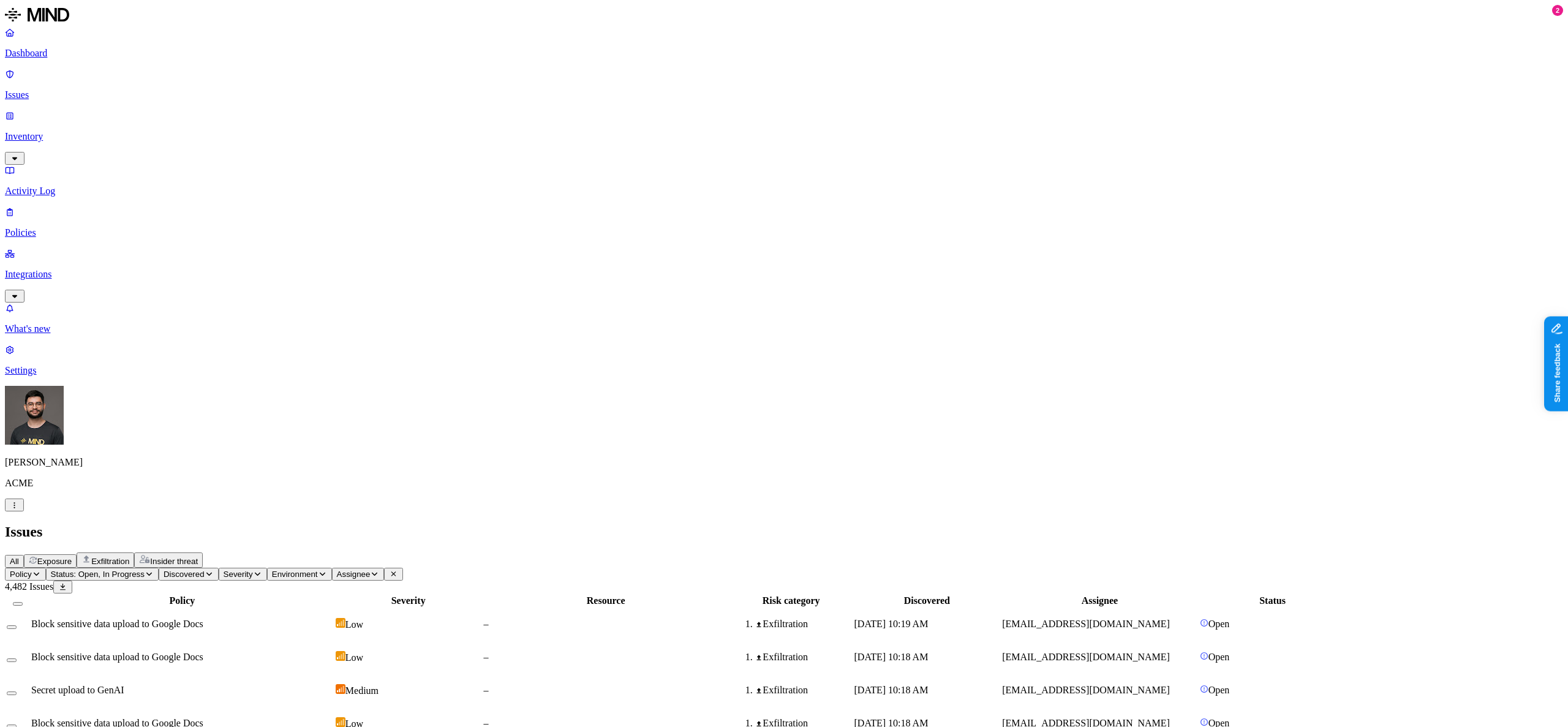
click at [190, 619] on span "Block sensitive data upload to Google Docs" at bounding box center [117, 624] width 172 height 10
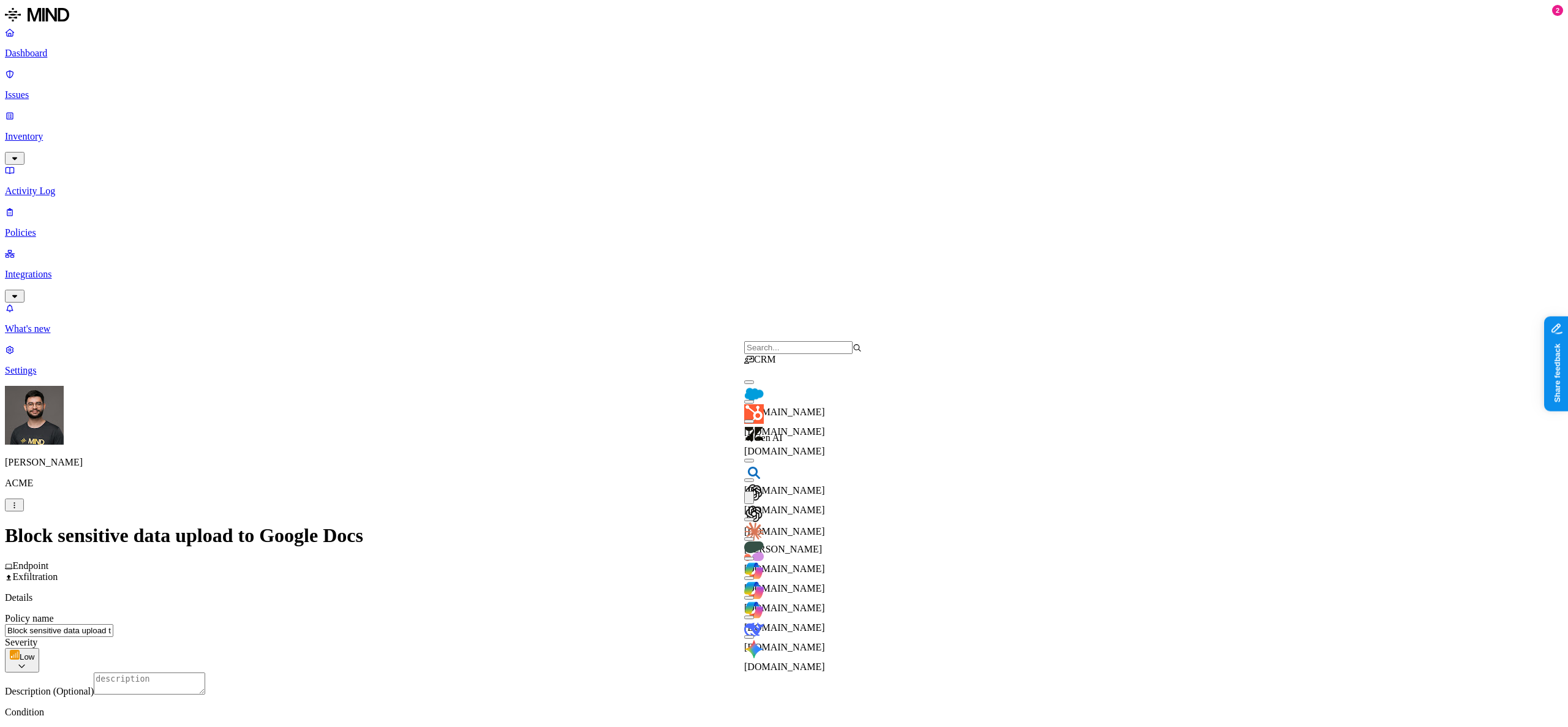
click at [788, 526] on span "[DOMAIN_NAME]" at bounding box center [784, 531] width 81 height 10
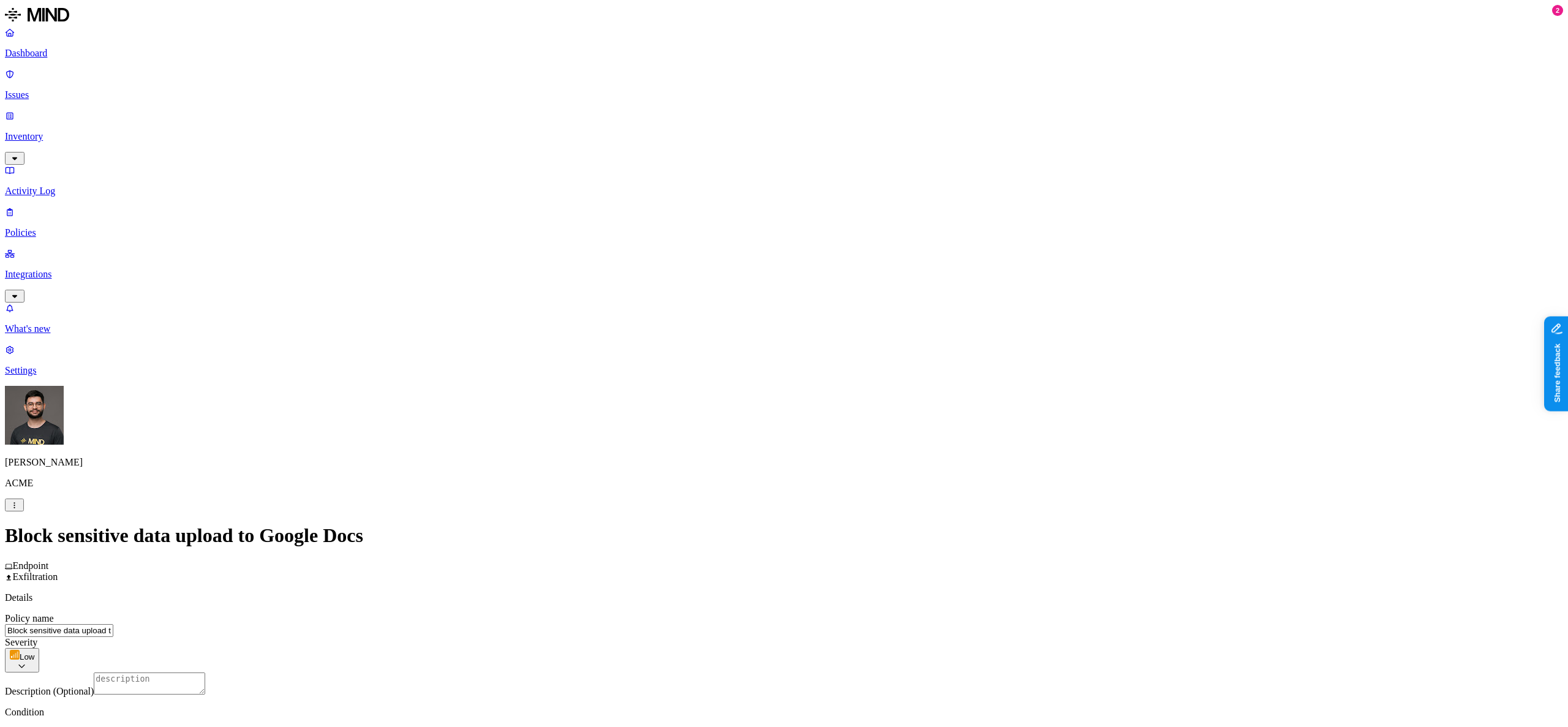
scroll to position [421, 0]
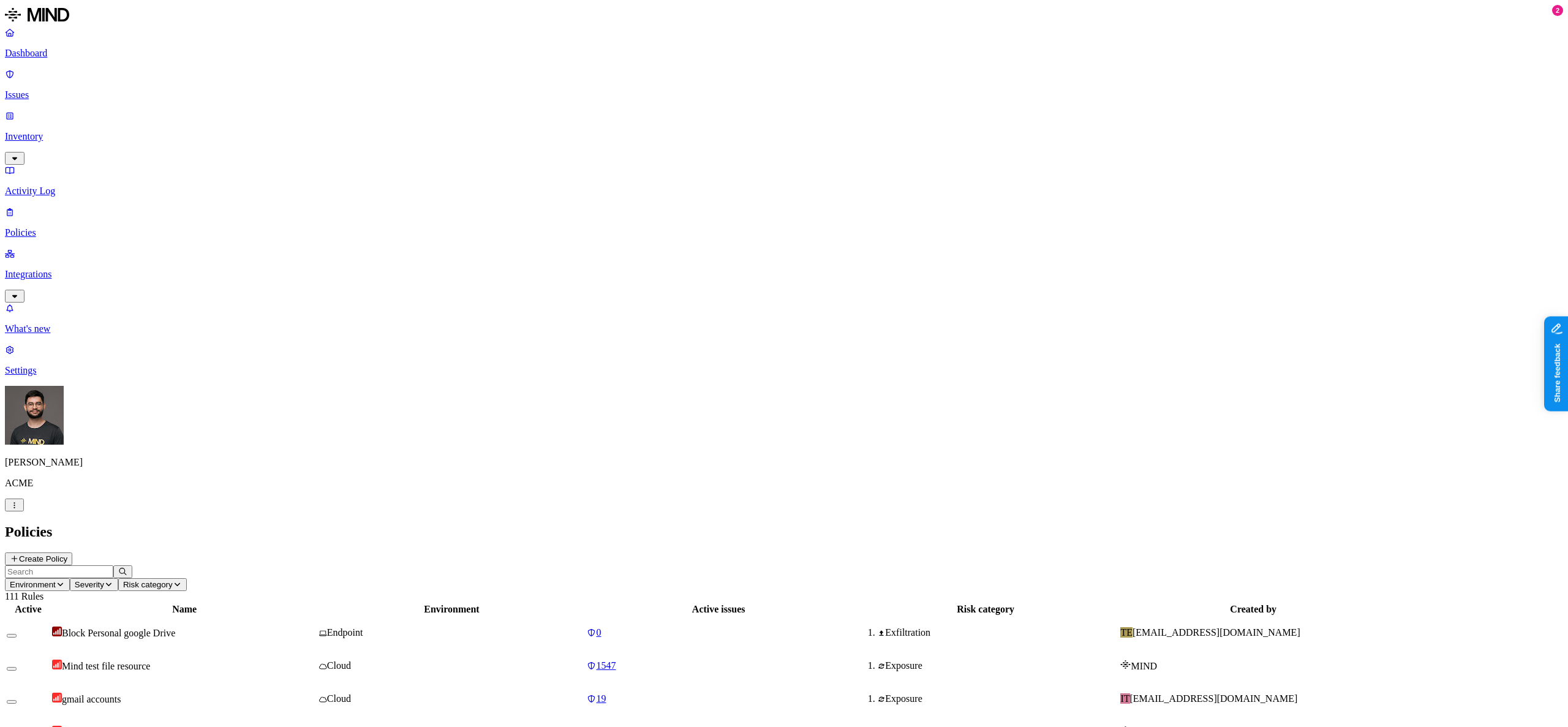
click at [64, 131] on p "Inventory" at bounding box center [784, 136] width 1559 height 11
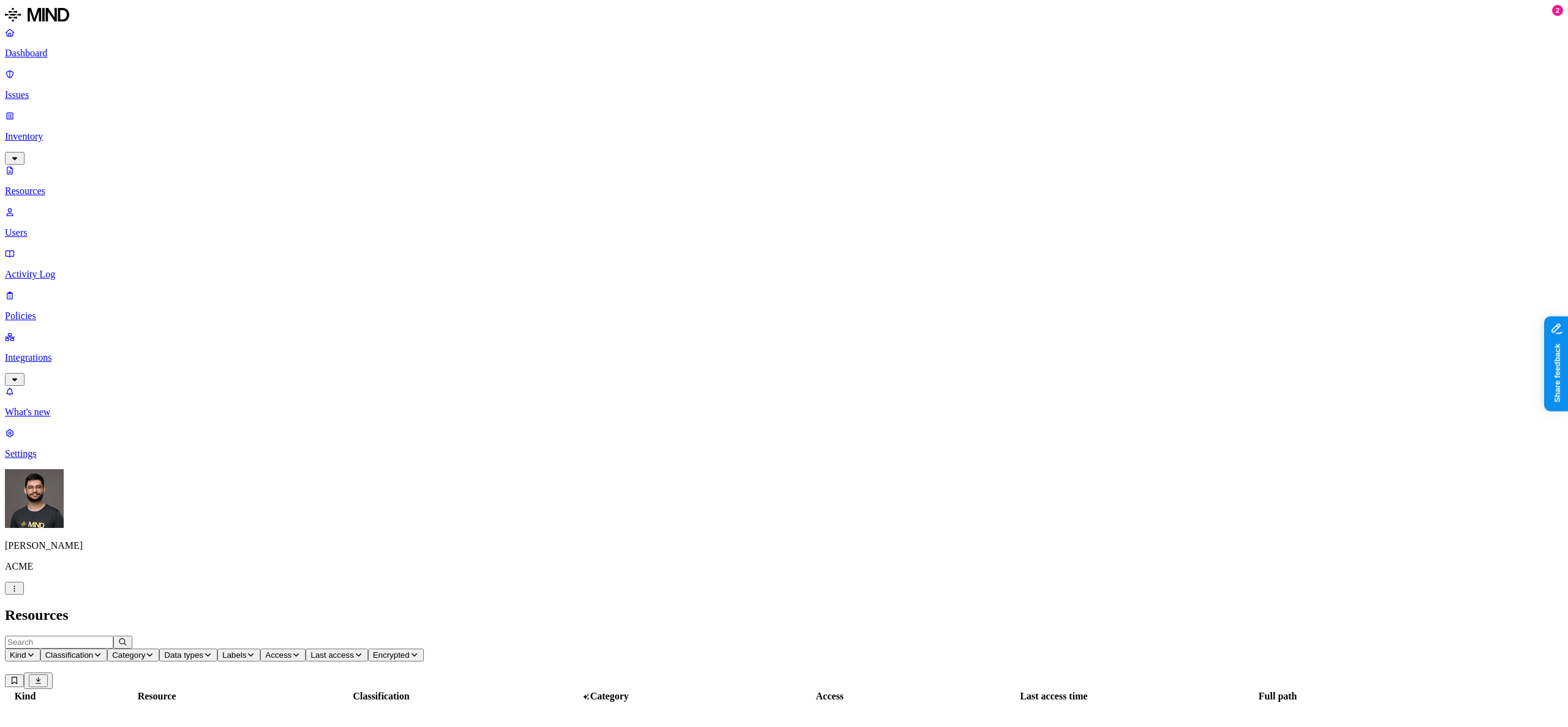
click at [66, 89] on p "Issues" at bounding box center [784, 94] width 1559 height 11
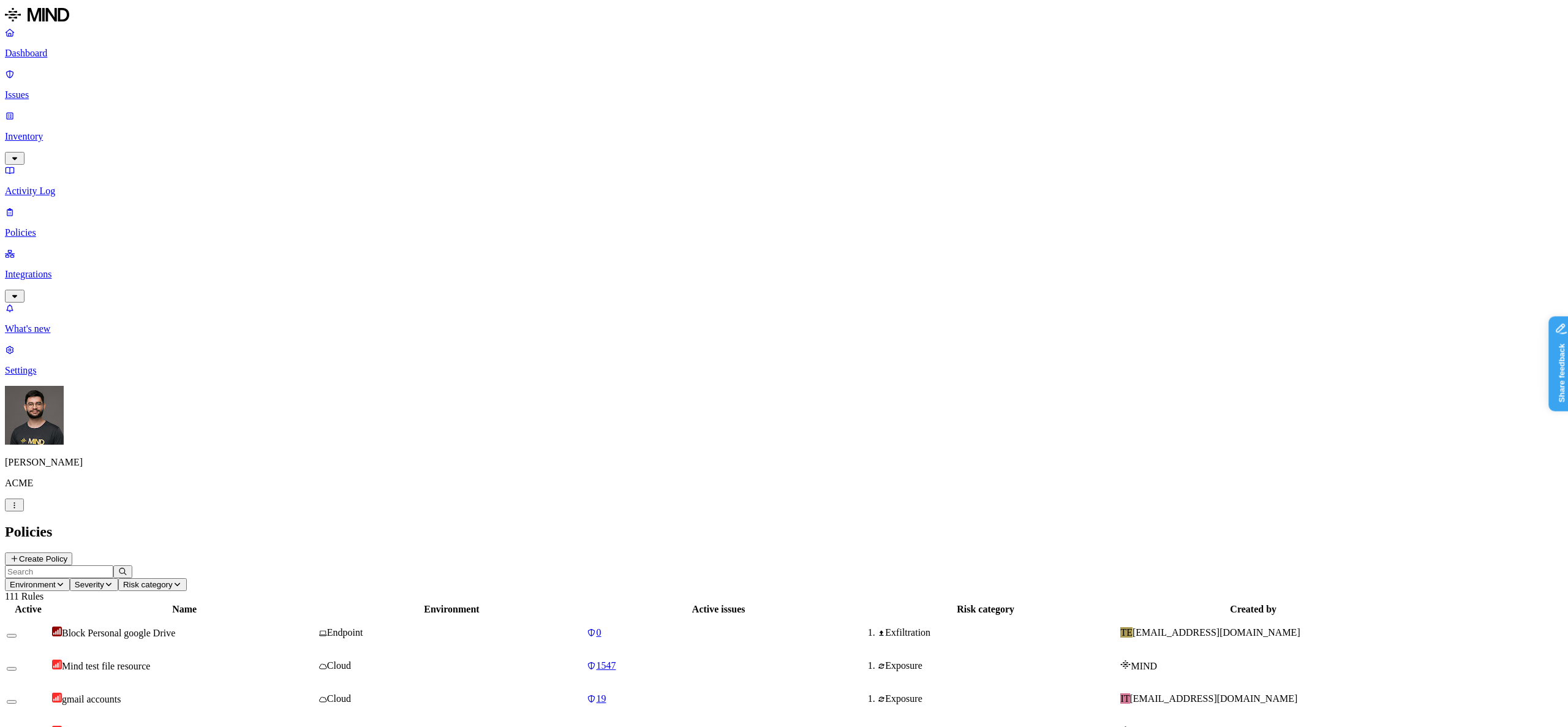
click at [24, 511] on button "button" at bounding box center [14, 505] width 19 height 13
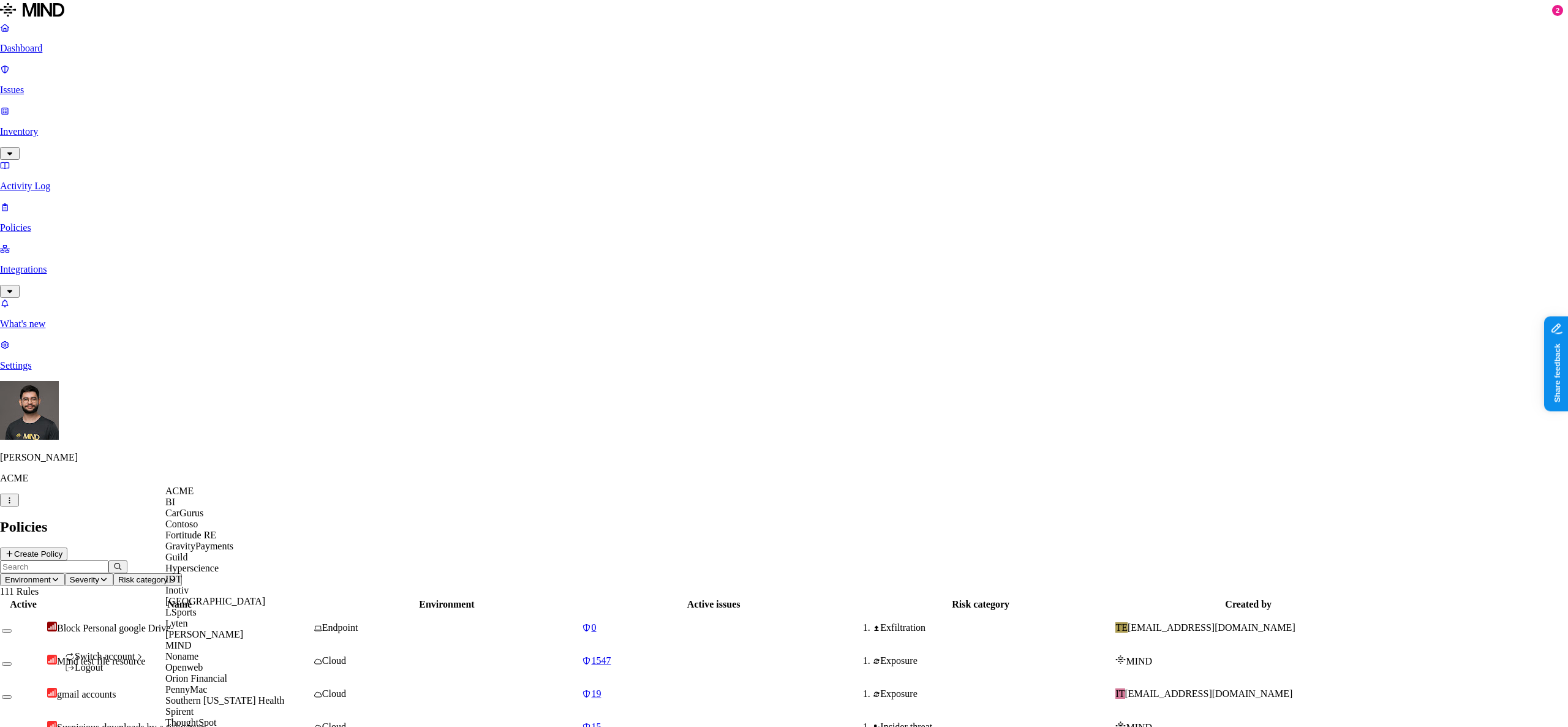
scroll to position [251, 0]
click at [194, 706] on span "Spirent" at bounding box center [179, 711] width 28 height 10
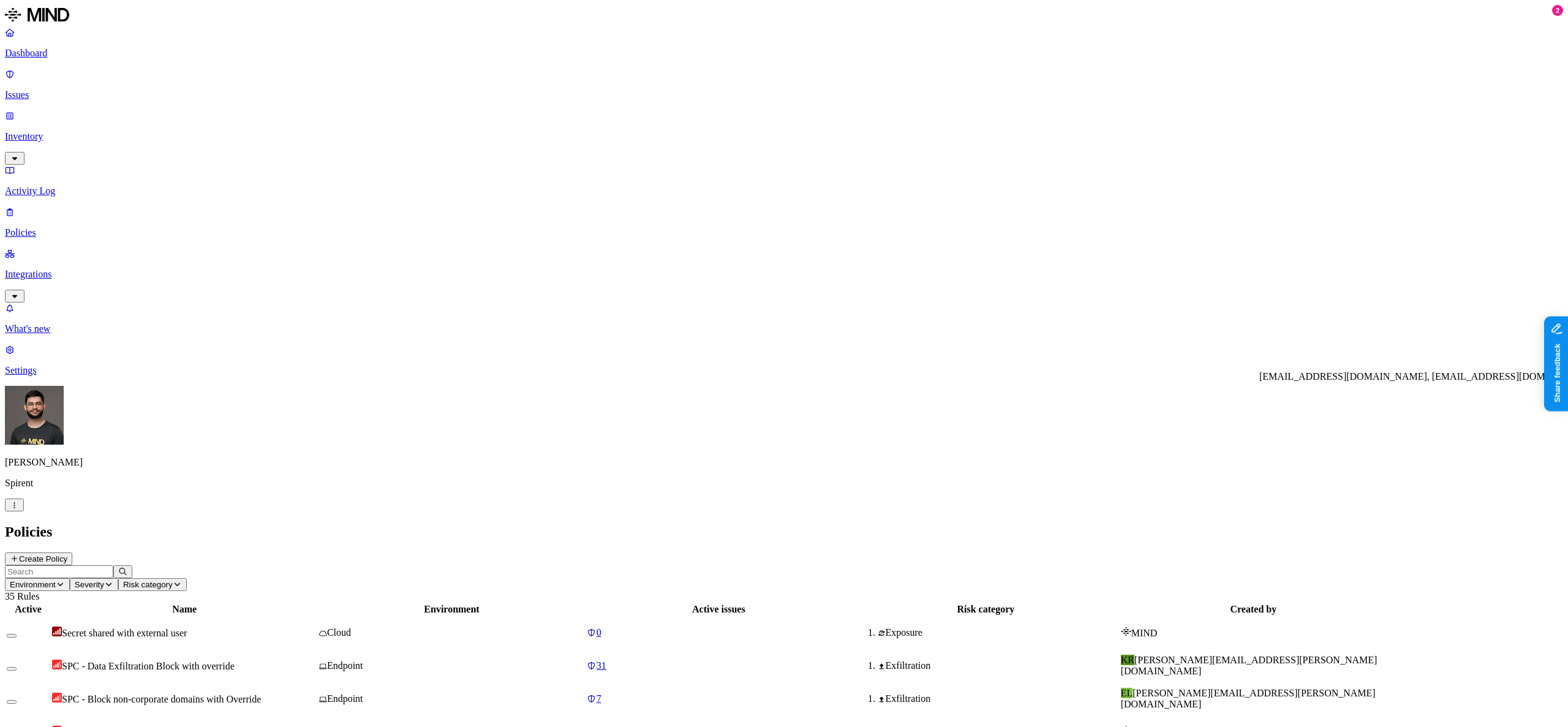
click at [240, 650] on td "SPC - Data Exfiltration Block with override" at bounding box center [184, 665] width 266 height 32
